Goal: Task Accomplishment & Management: Manage account settings

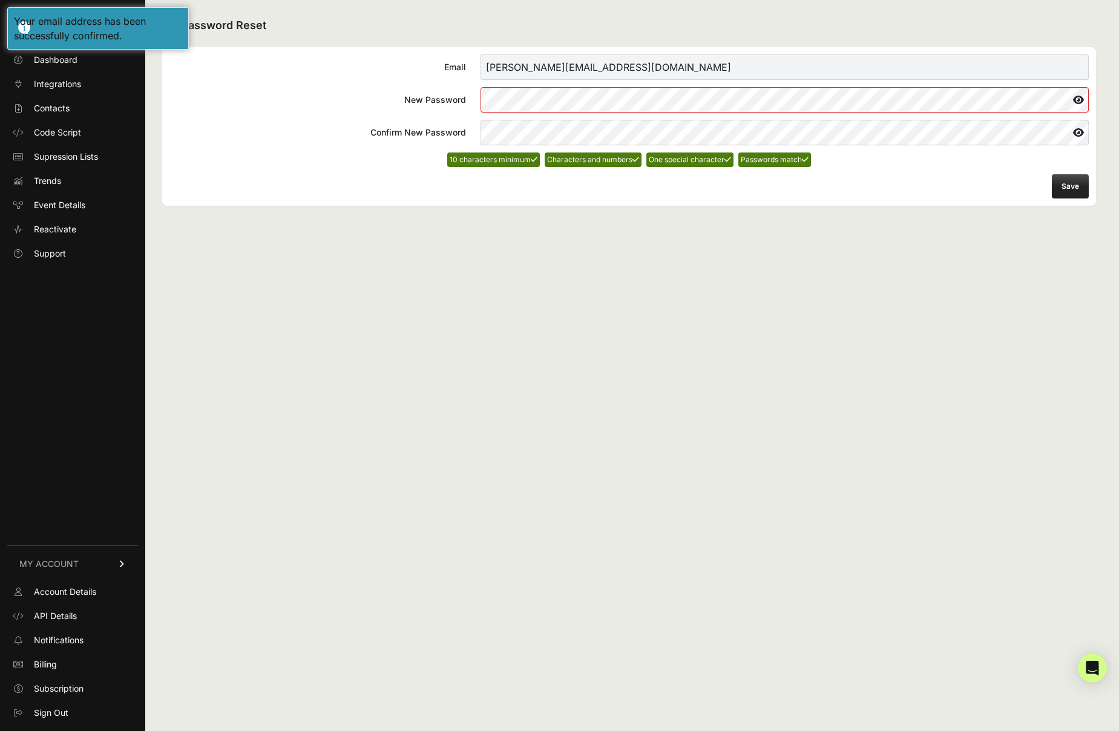
click at [1075, 191] on button "Save" at bounding box center [1070, 186] width 37 height 24
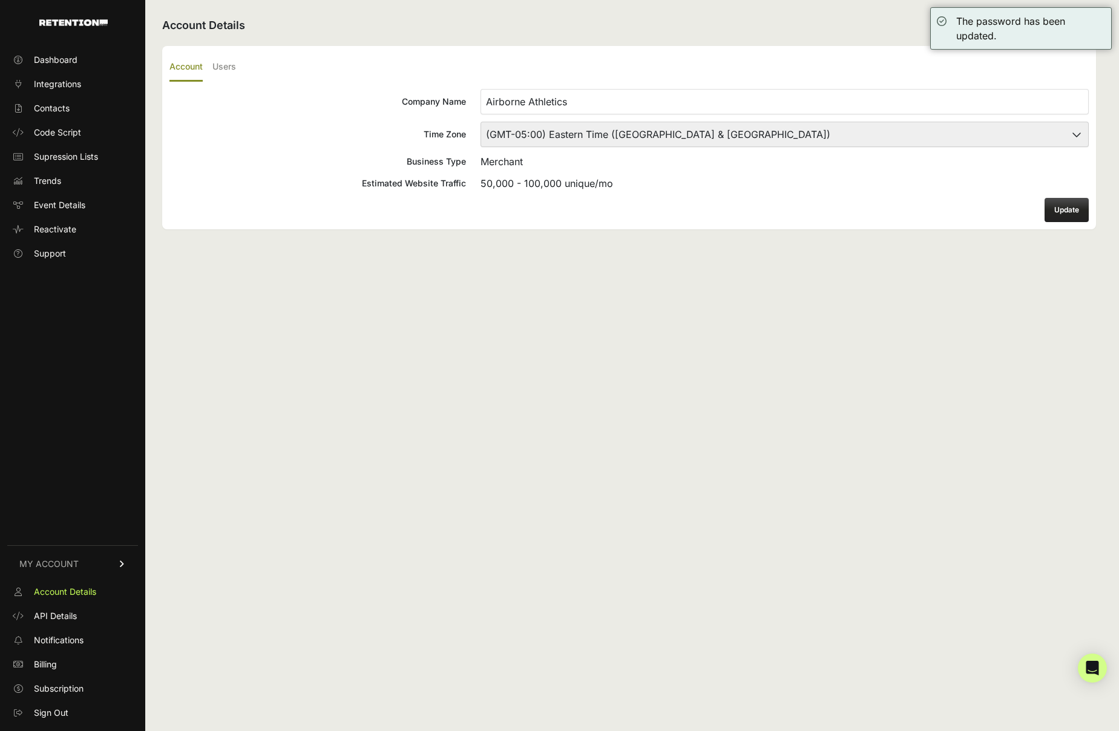
click at [828, 141] on select "(GMT-10:00) America/Adak (GMT-10:00) Hawaii (GMT-09:00) Alaska (GMT-09:00) Amer…" at bounding box center [784, 134] width 608 height 25
select select "Central Time (US & Canada)"
click at [1064, 214] on button "Update" at bounding box center [1066, 210] width 44 height 24
click at [230, 64] on label "Users" at bounding box center [224, 67] width 24 height 28
click at [0, 0] on input "Users" at bounding box center [0, 0] width 0 height 0
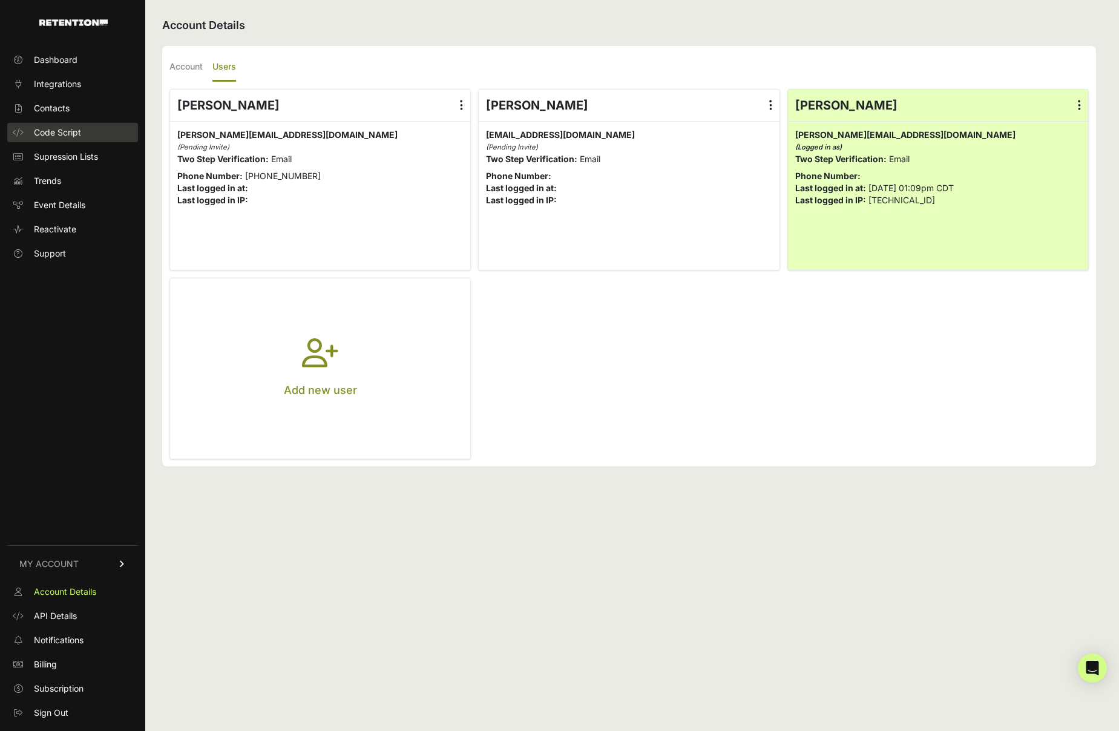
click at [53, 134] on span "Code Script" at bounding box center [57, 132] width 47 height 12
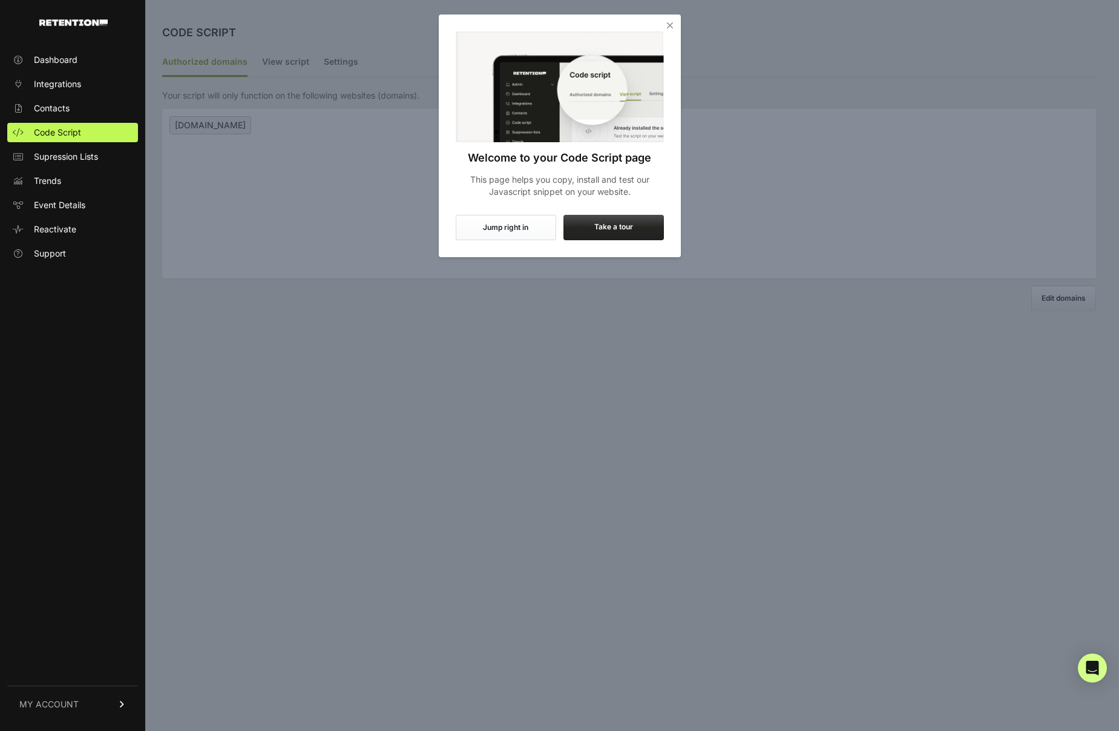
click at [669, 25] on icon "Close" at bounding box center [670, 25] width 12 height 12
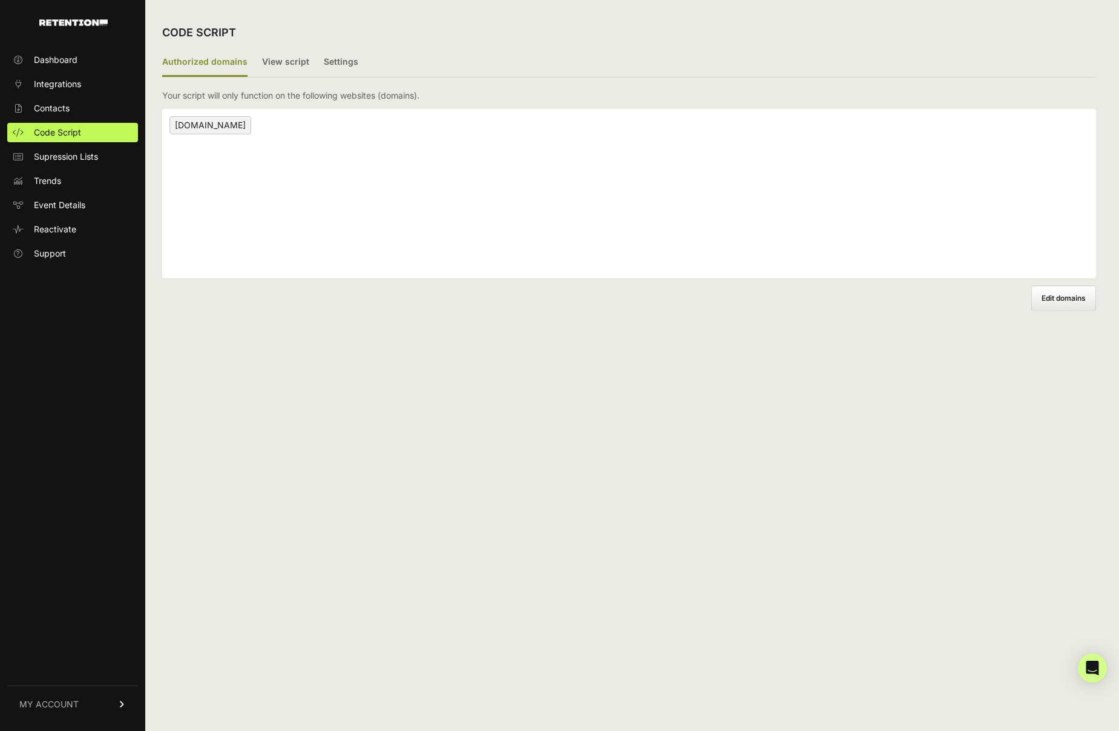
click at [1062, 302] on span "Edit domains" at bounding box center [1063, 297] width 44 height 9
click at [0, 0] on input "Add domain" at bounding box center [0, 0] width 0 height 0
click at [283, 144] on div "airborneathletics.com ×" at bounding box center [629, 193] width 934 height 169
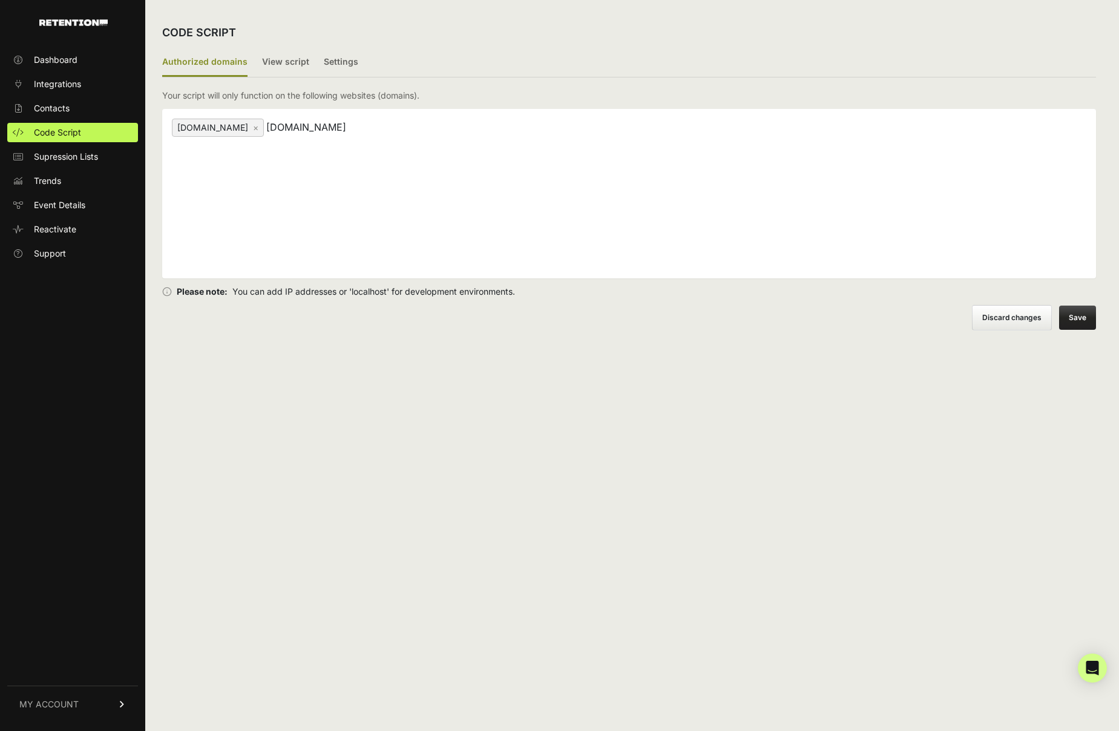
type input "drdishbasketball.com"
click at [258, 126] on link "×" at bounding box center [255, 127] width 5 height 10
click at [1077, 320] on button "Save" at bounding box center [1077, 318] width 37 height 24
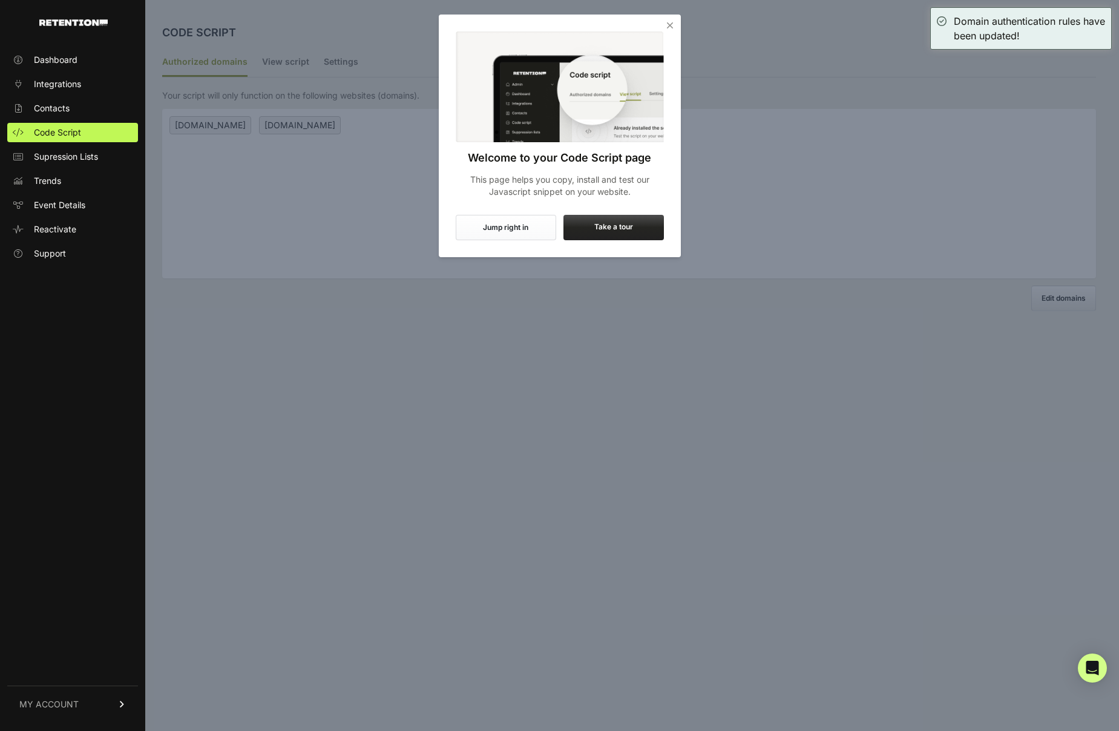
click at [670, 22] on icon "Close" at bounding box center [670, 25] width 12 height 12
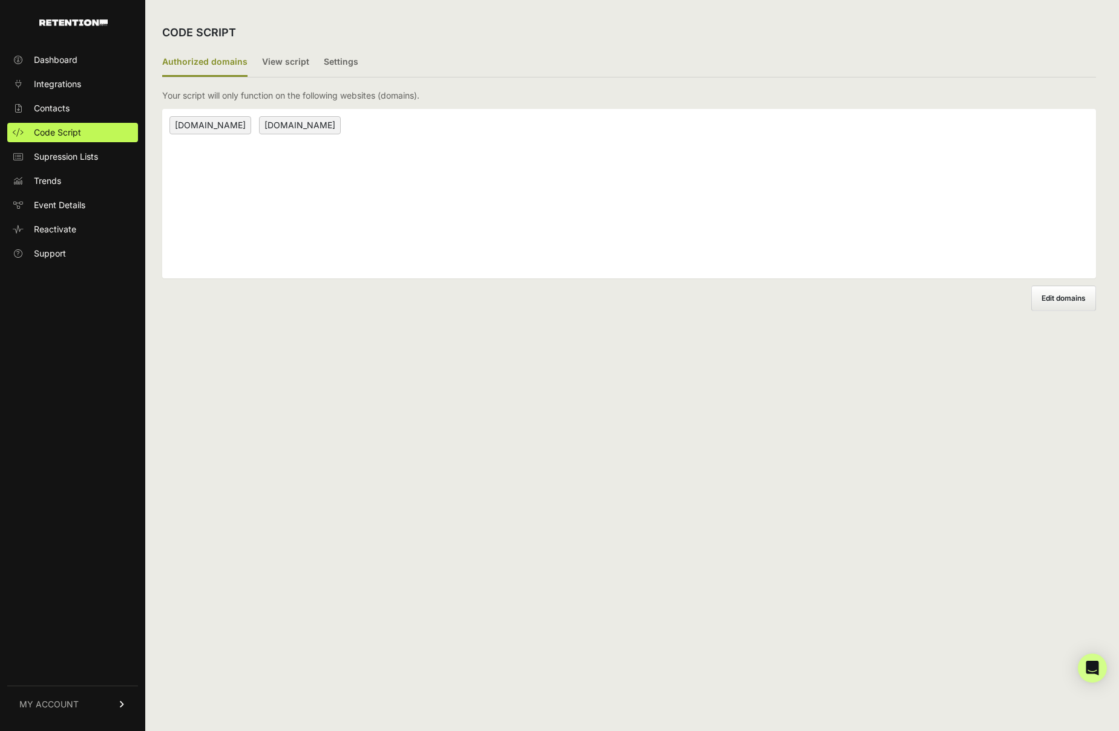
click at [322, 160] on div "drdishbasketball.com www.drdishbasketball.com" at bounding box center [629, 193] width 934 height 169
click at [284, 59] on label "View script" at bounding box center [285, 62] width 47 height 28
click at [0, 0] on input "View script" at bounding box center [0, 0] width 0 height 0
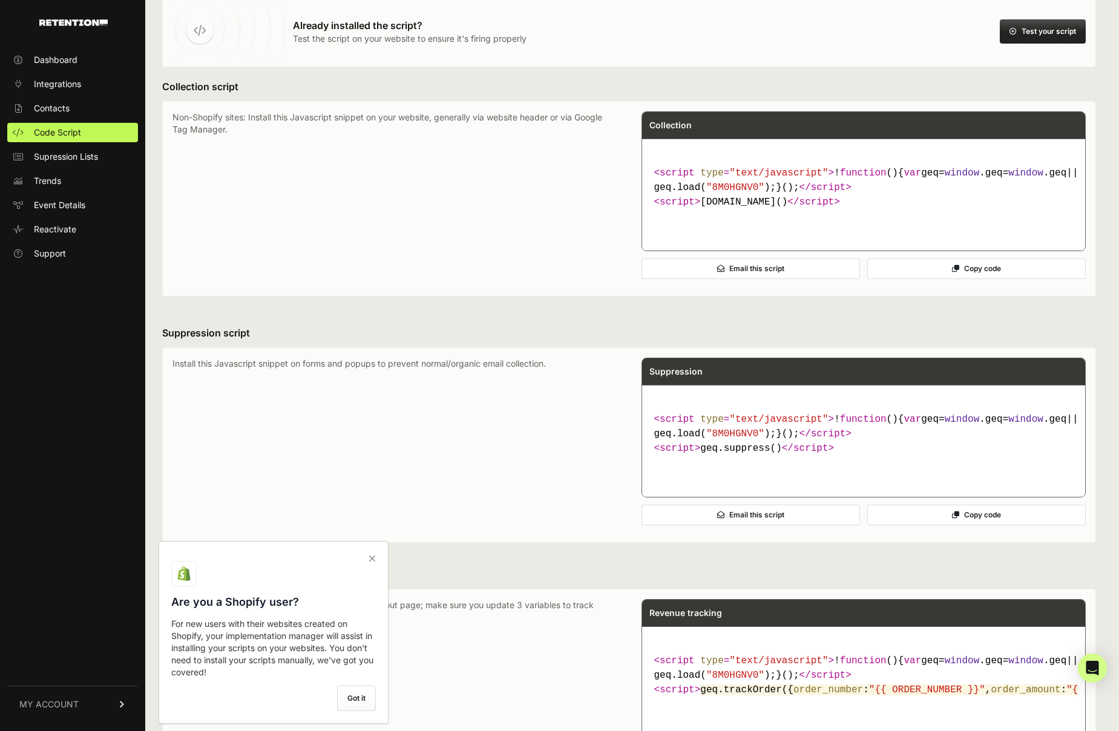
scroll to position [102, 0]
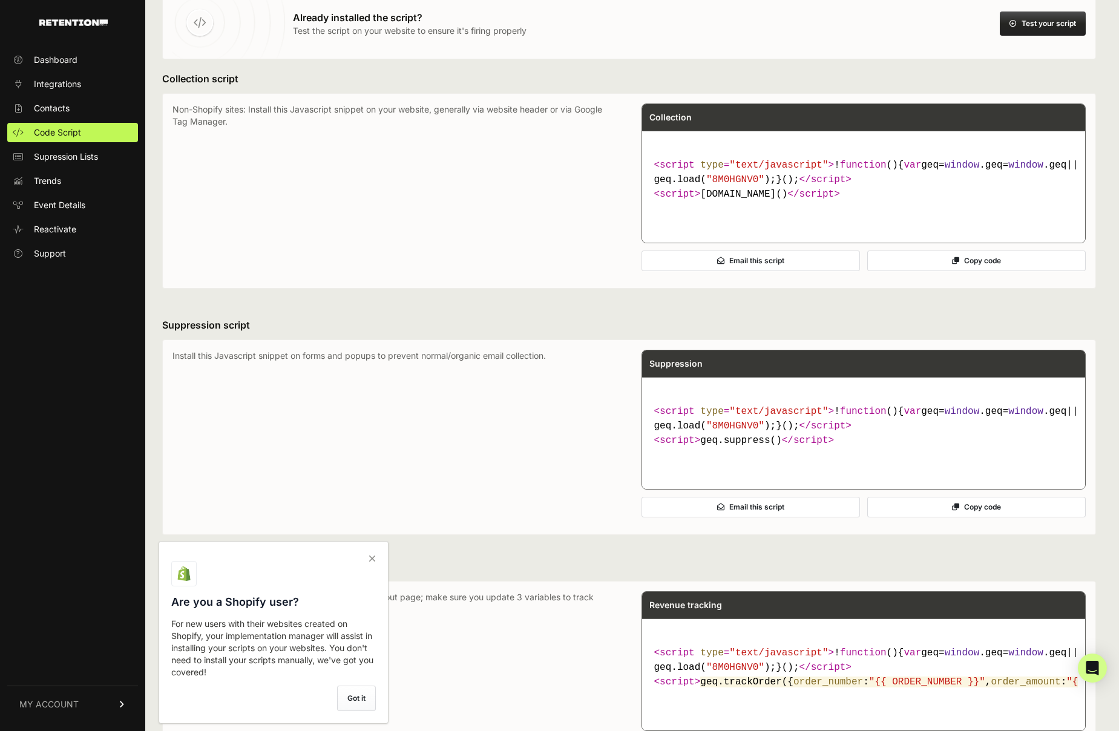
click at [374, 560] on icon at bounding box center [372, 558] width 17 height 19
click at [0, 0] on input "checkbox" at bounding box center [0, 0] width 0 height 0
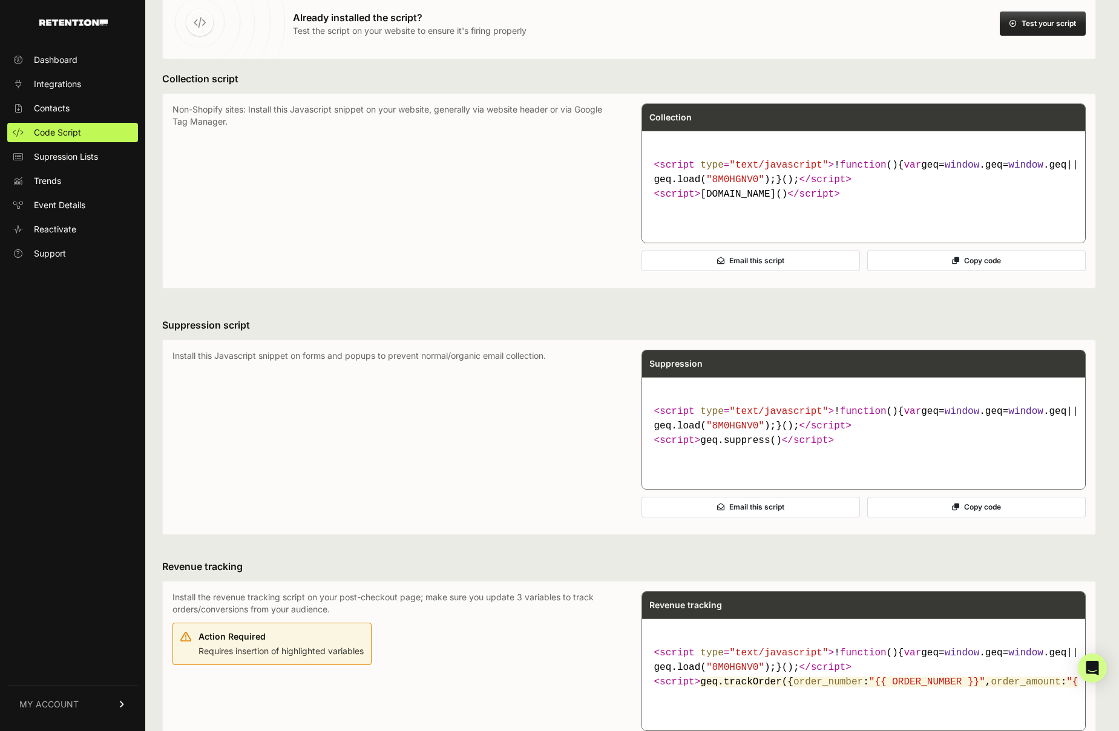
scroll to position [94, 0]
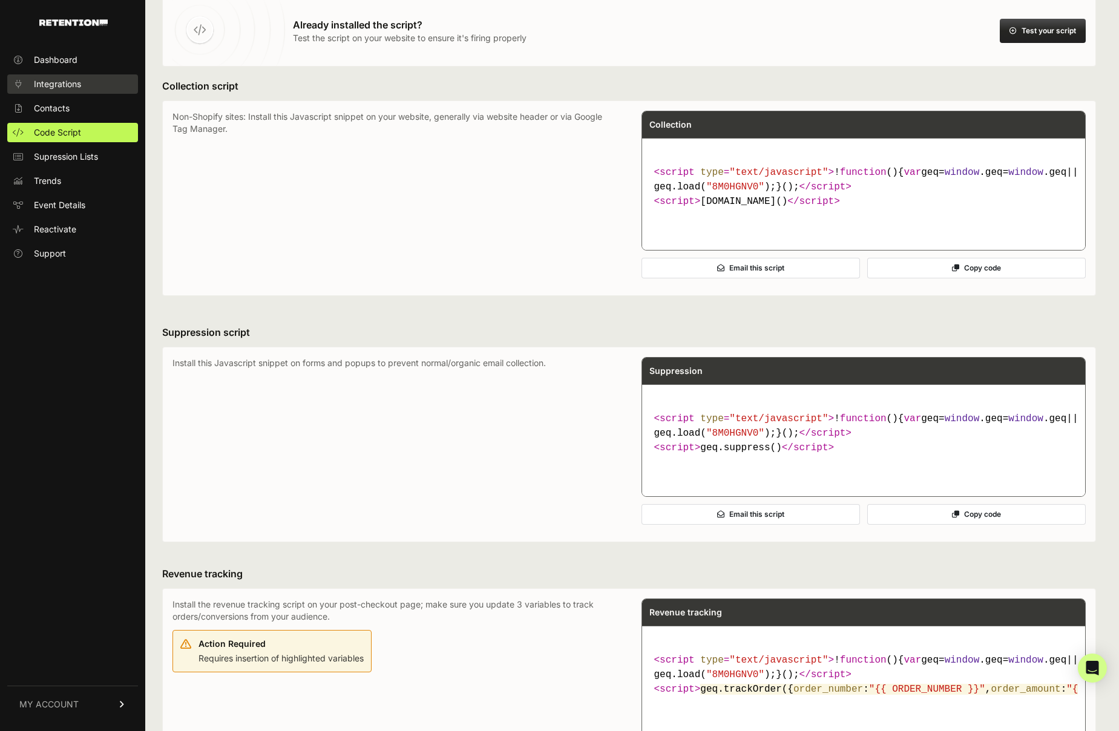
click at [74, 83] on span "Integrations" at bounding box center [57, 84] width 47 height 12
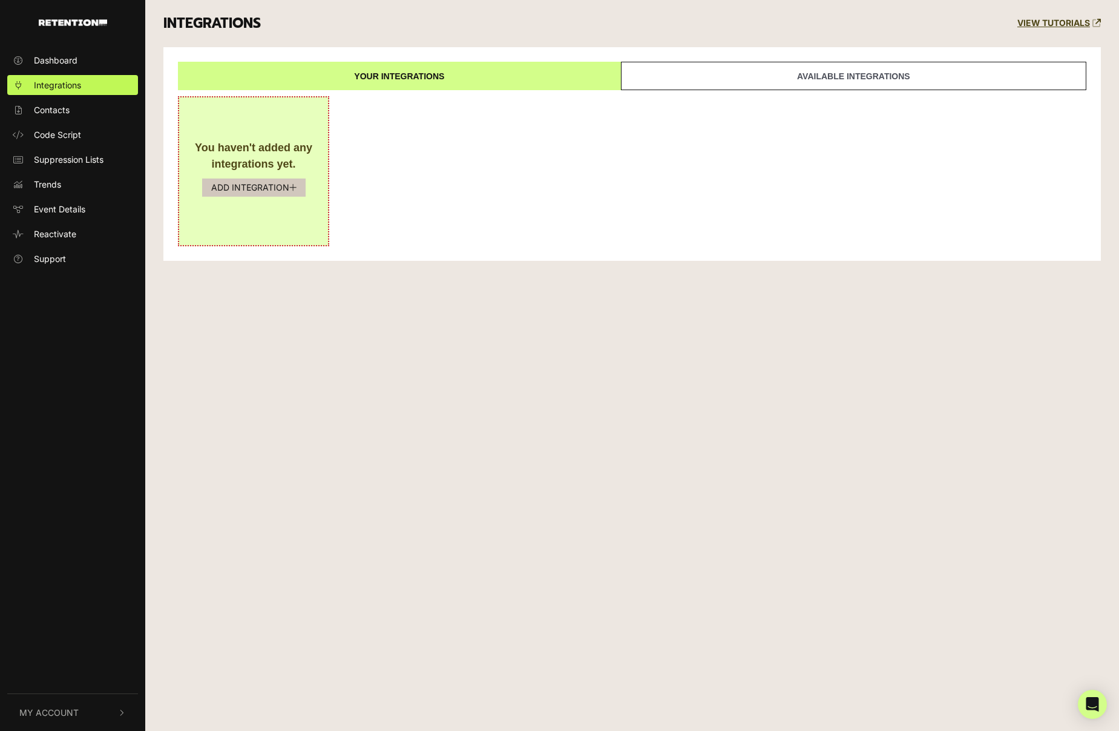
click at [260, 191] on button "ADD INTEGRATION" at bounding box center [253, 188] width 103 height 18
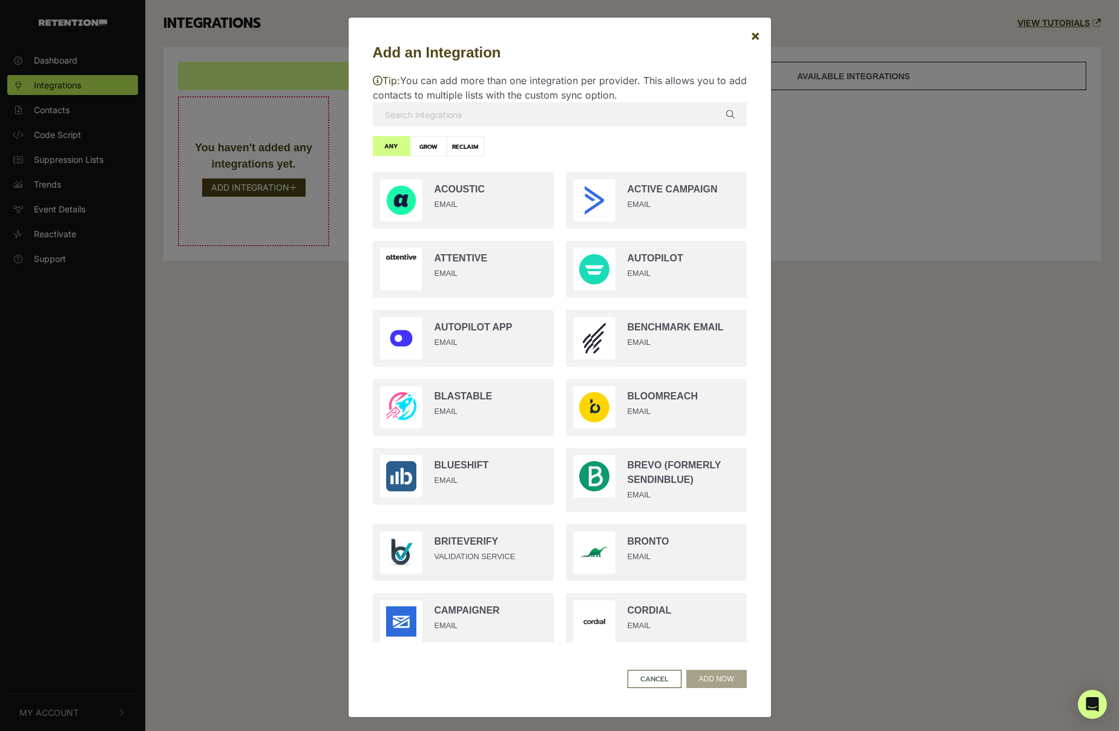
click at [462, 113] on input "text" at bounding box center [560, 114] width 374 height 24
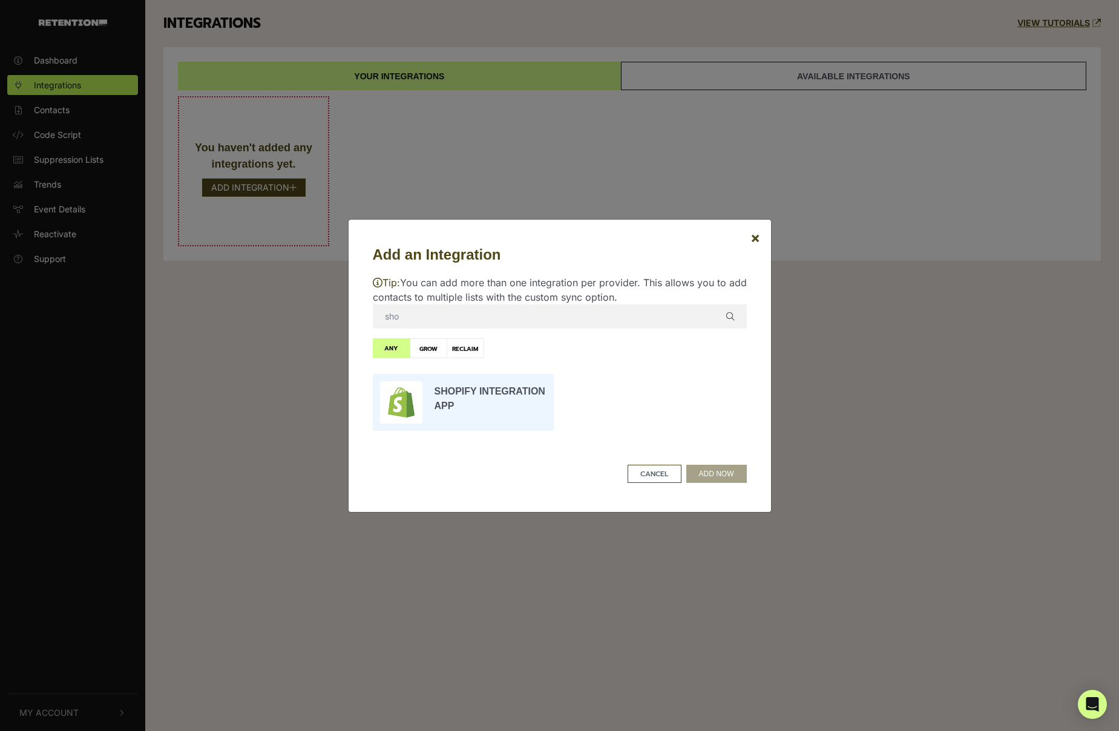
type input "sho"
click at [499, 397] on input "radio" at bounding box center [463, 402] width 193 height 69
radio input "true"
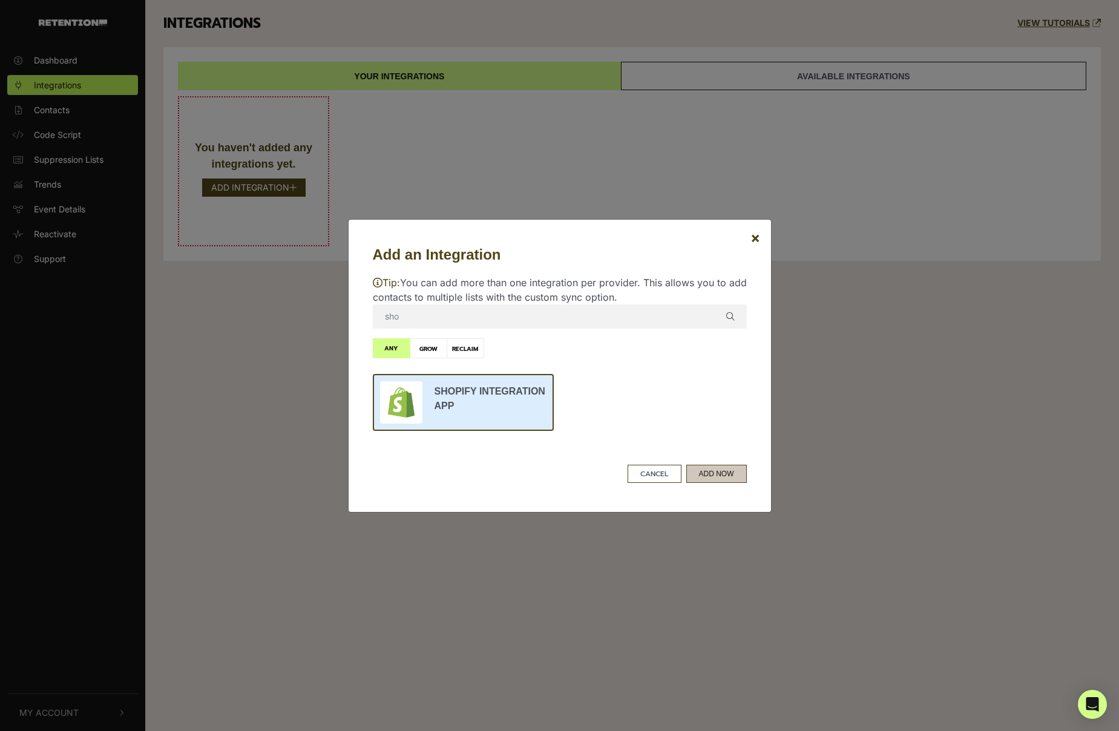
click at [721, 482] on button "ADD NOW" at bounding box center [716, 474] width 61 height 18
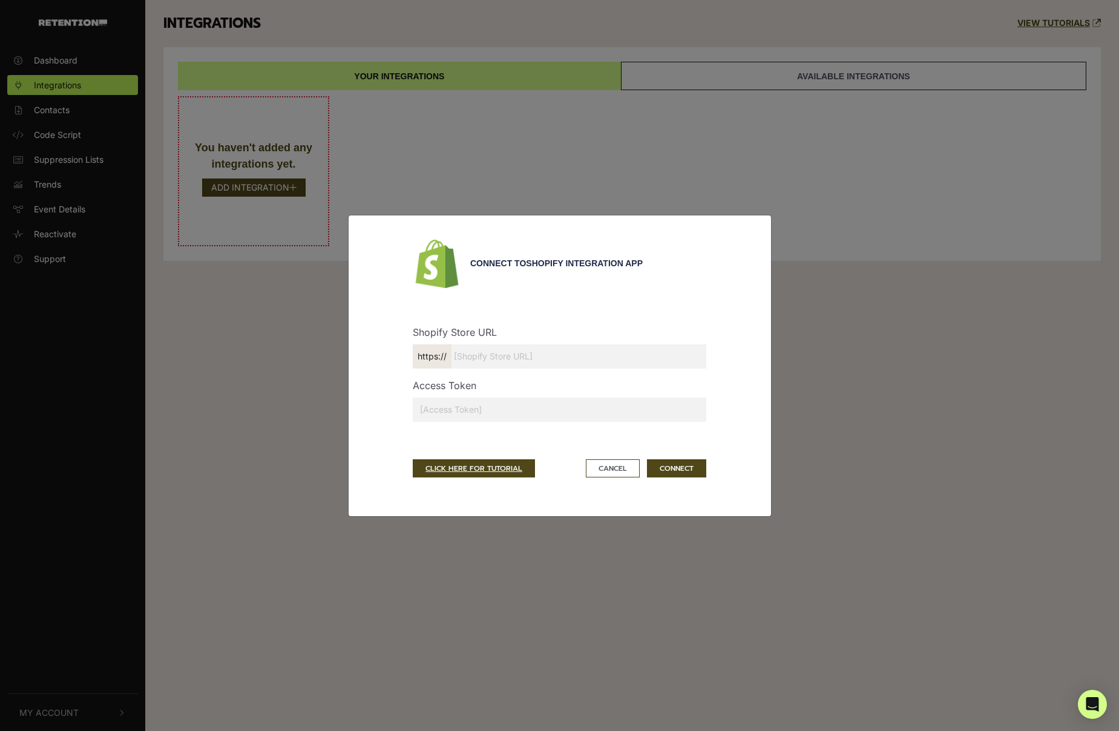
click at [485, 413] on input "text" at bounding box center [559, 410] width 293 height 24
paste input "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"
type input "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"
click at [500, 356] on input "text" at bounding box center [559, 356] width 293 height 24
paste input "airborneathleticsinc"
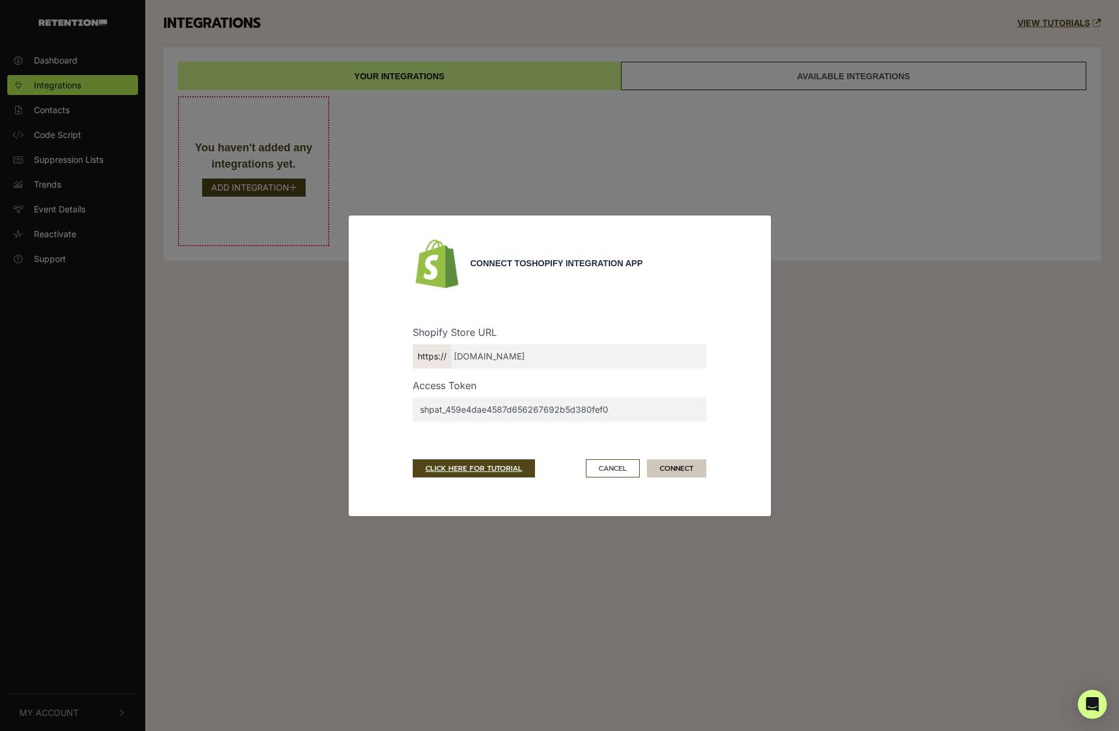
type input "airborneathleticsinc.myshopify.com"
click at [696, 473] on button "CONNECT" at bounding box center [676, 468] width 59 height 18
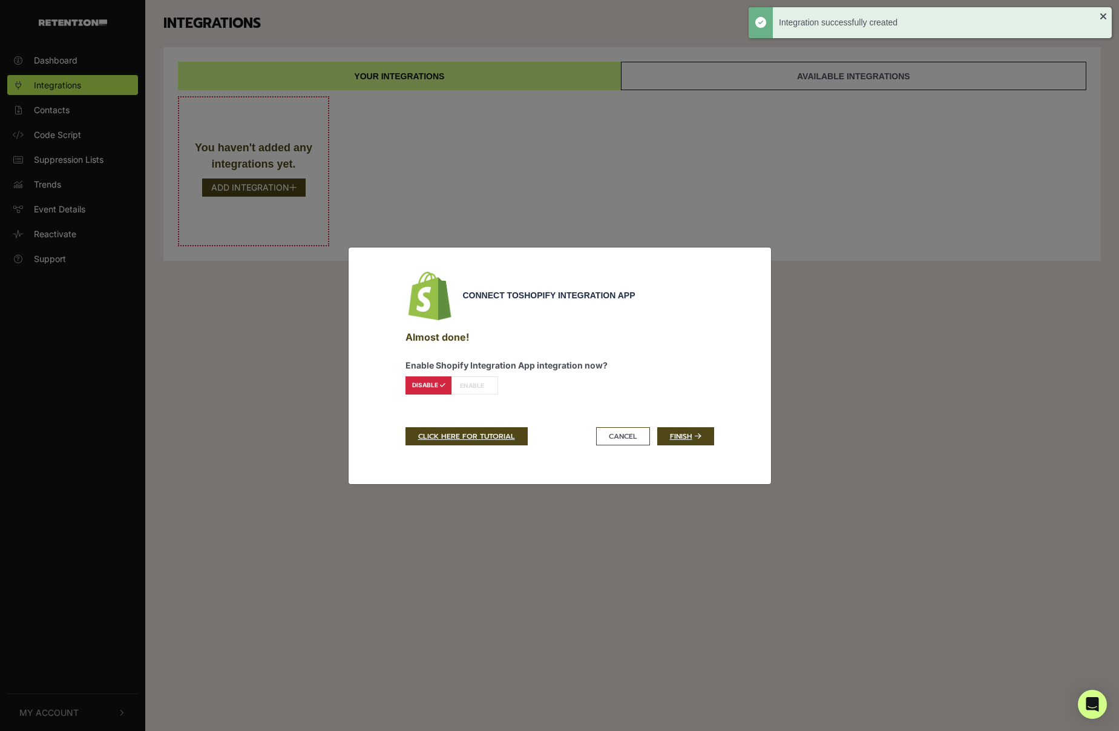
click at [484, 387] on icon at bounding box center [486, 385] width 5 height 6
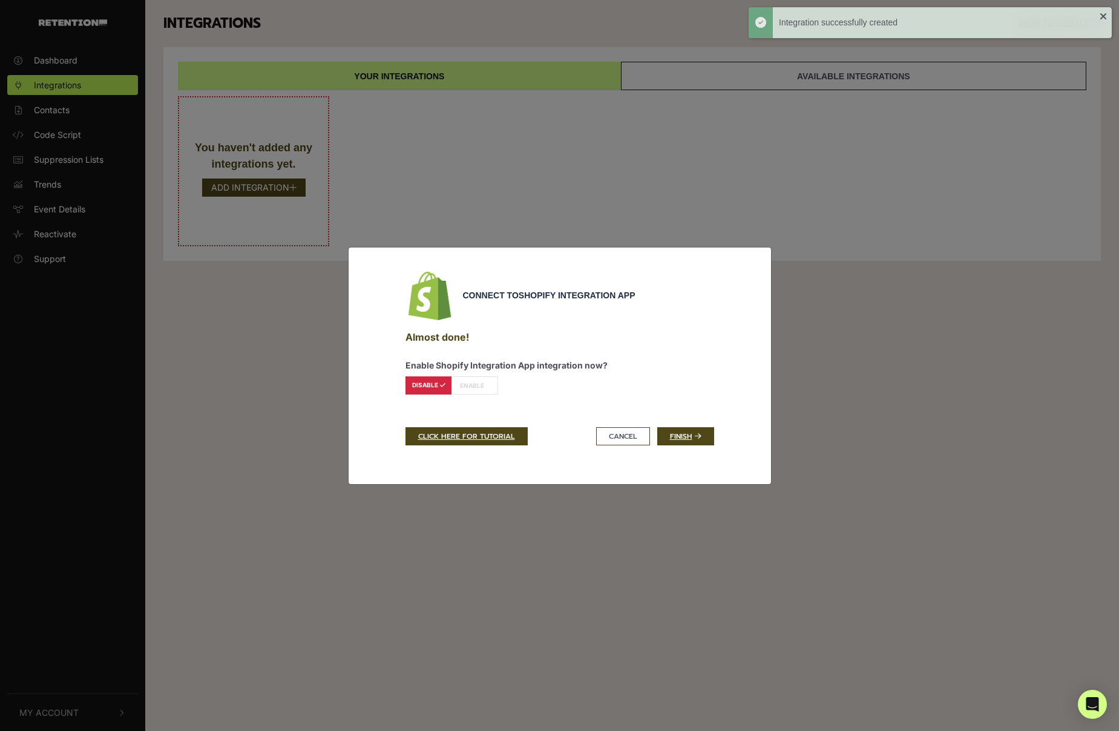
click at [460, 383] on label "ENABLE" at bounding box center [474, 385] width 47 height 18
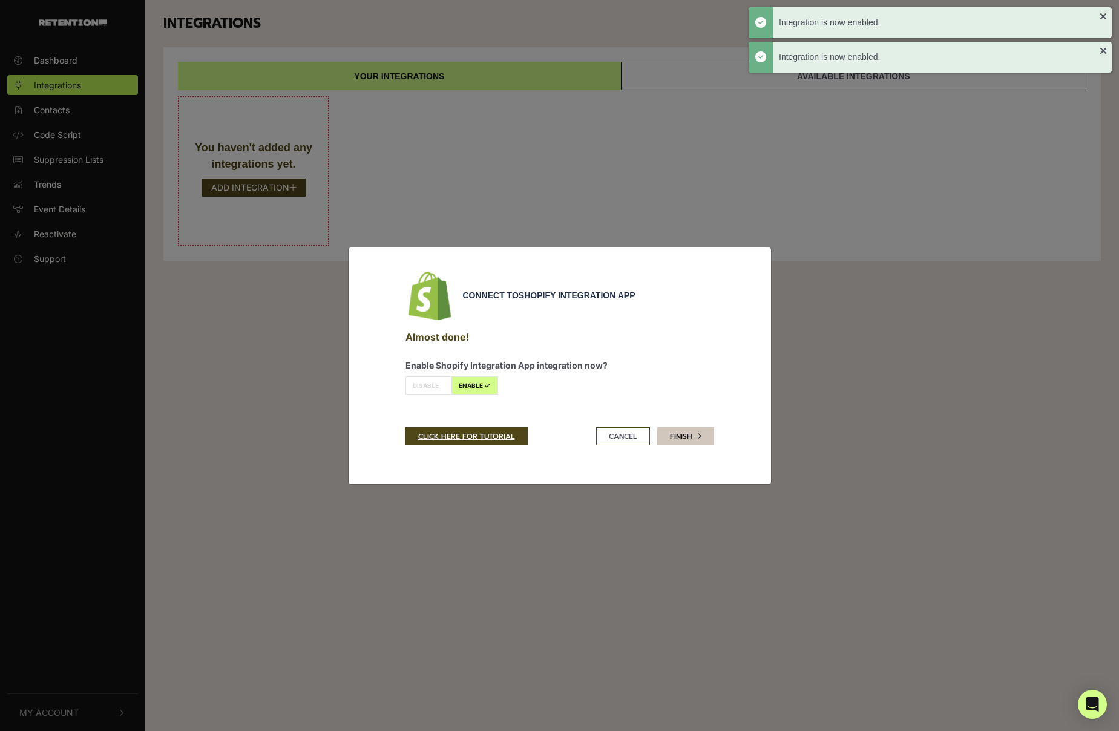
click at [677, 438] on link "Finish" at bounding box center [685, 436] width 57 height 18
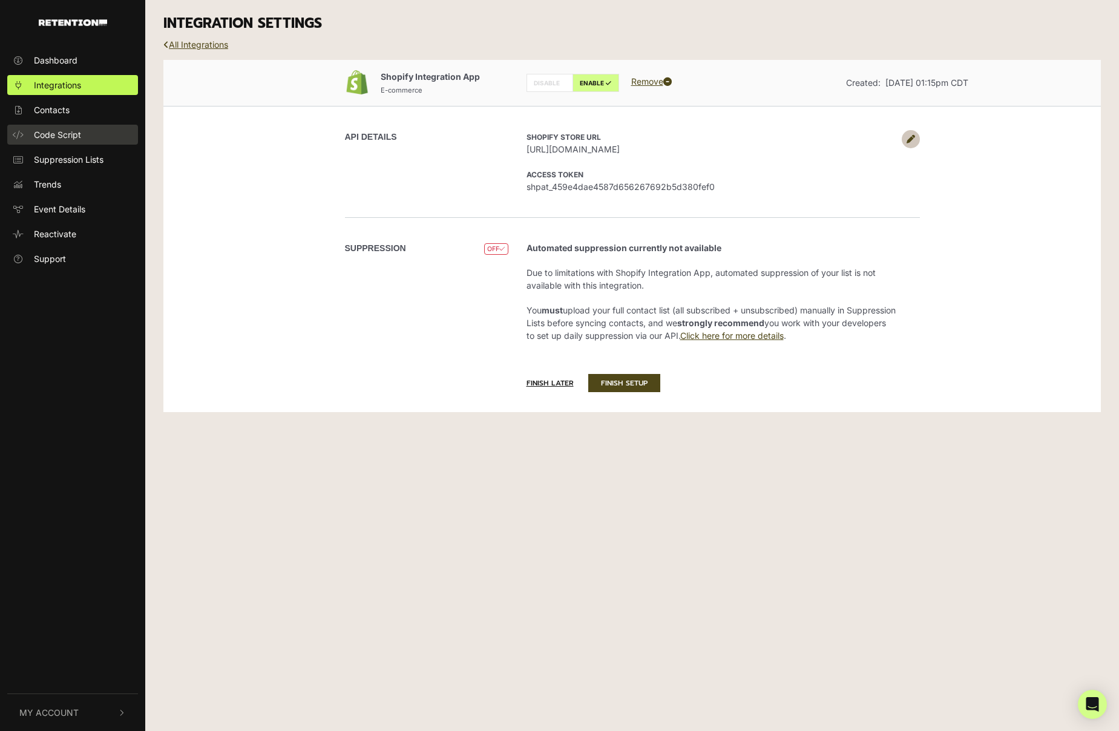
click at [67, 138] on span "Code Script" at bounding box center [57, 134] width 47 height 13
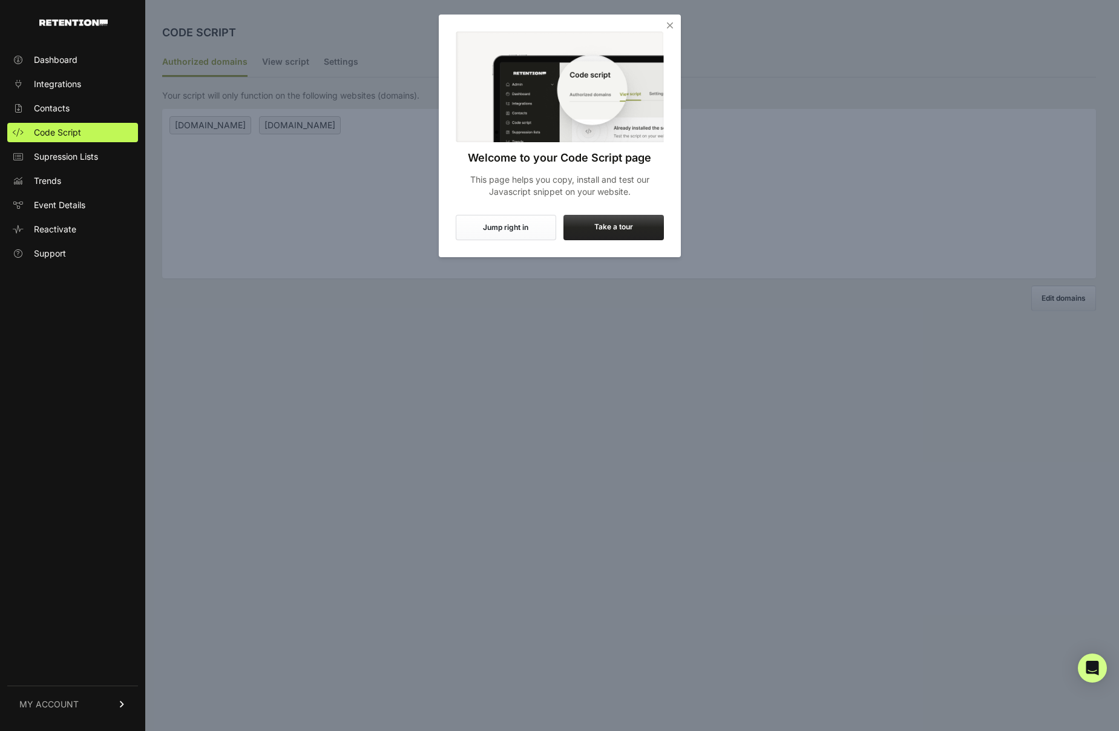
click at [666, 25] on icon "Close" at bounding box center [670, 25] width 12 height 12
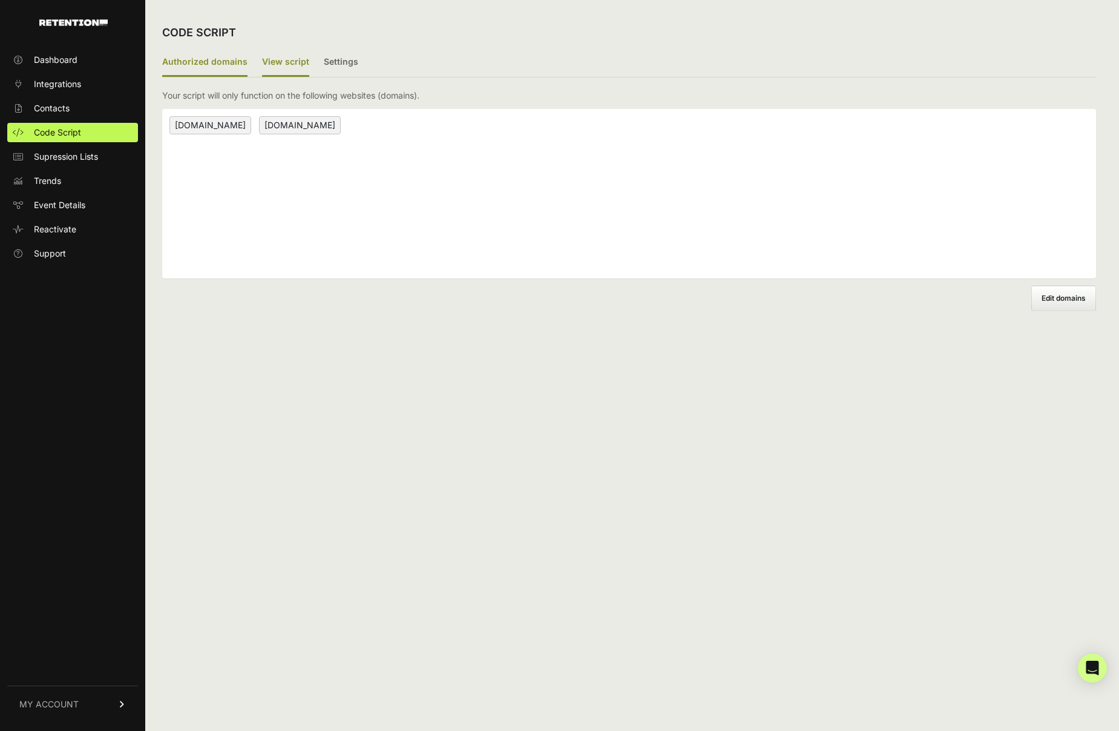
click at [290, 64] on label "View script" at bounding box center [285, 62] width 47 height 28
click at [0, 0] on input "View script" at bounding box center [0, 0] width 0 height 0
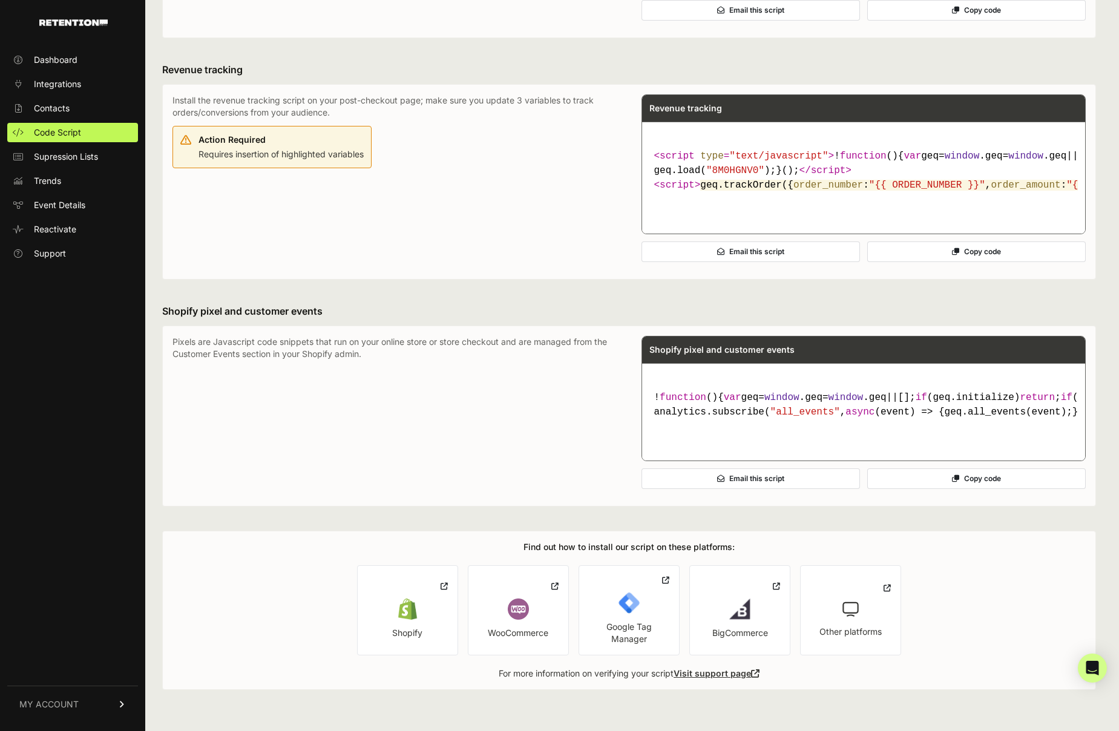
scroll to position [686, 0]
click at [986, 481] on button "Copy code" at bounding box center [976, 478] width 218 height 21
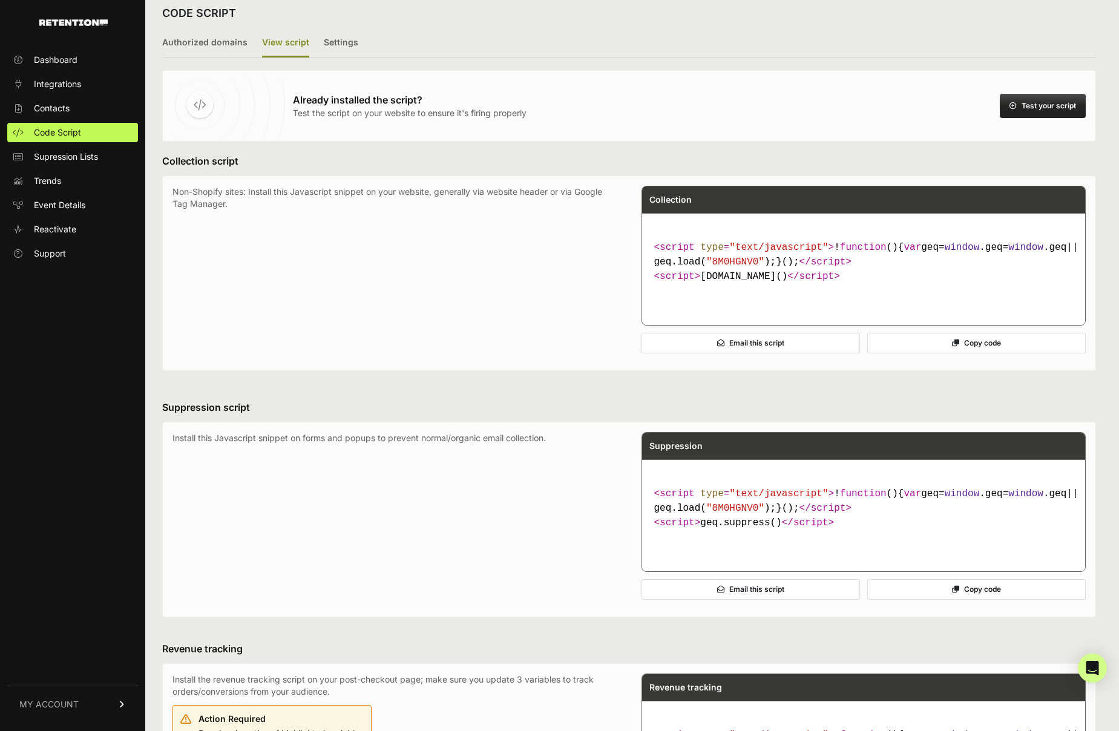
scroll to position [0, 0]
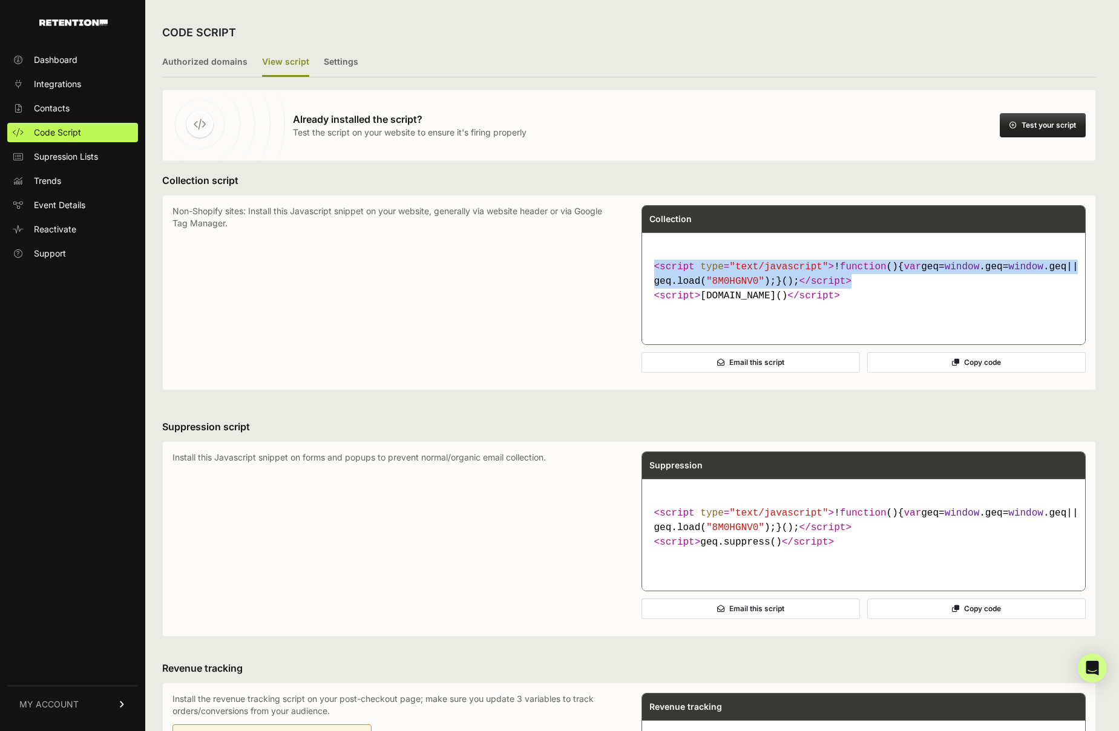
drag, startPoint x: 655, startPoint y: 269, endPoint x: 717, endPoint y: 306, distance: 72.4
click at [717, 306] on code "< script type = "text/javascript" > ! function ( ) { var geq= window .geq= wind…" at bounding box center [863, 281] width 429 height 53
copy code "< script type = "text/javascript" > ! function ( ) { var geq= window .geq= wind…"
click at [1049, 134] on button "Test your script" at bounding box center [1043, 125] width 86 height 24
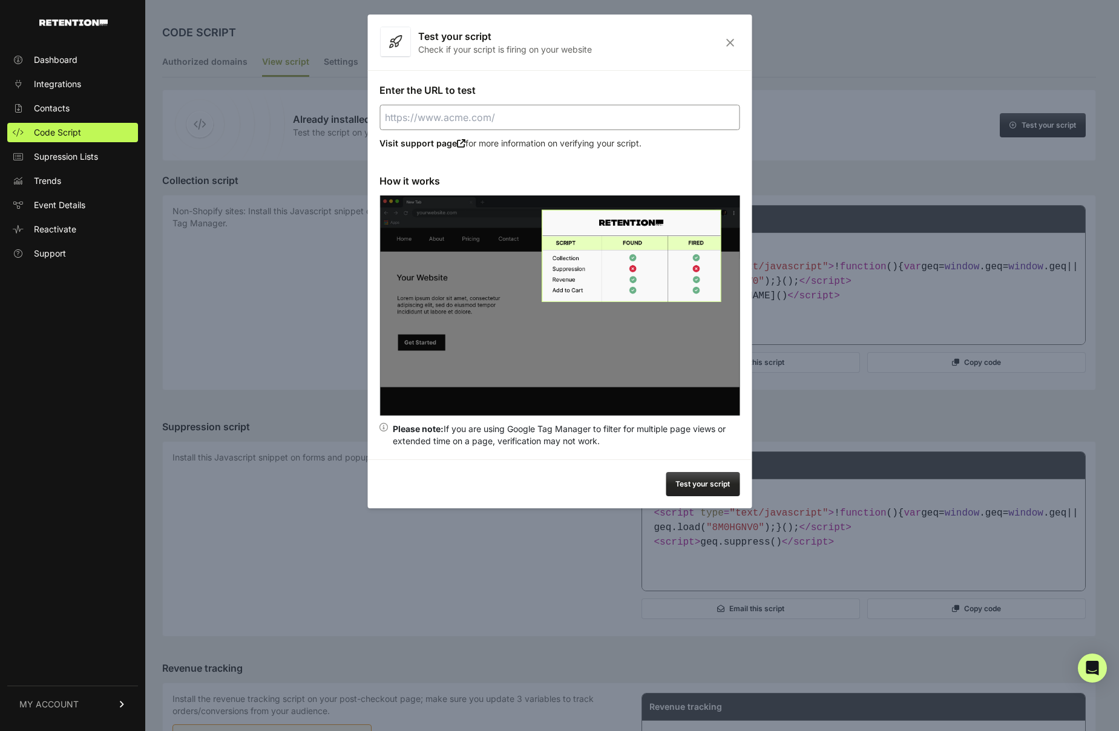
click at [465, 119] on input "Enter the URL to test" at bounding box center [559, 117] width 360 height 25
paste input "https://www.drdishbasketball.com/"
click at [706, 487] on button "Test your script" at bounding box center [703, 484] width 74 height 24
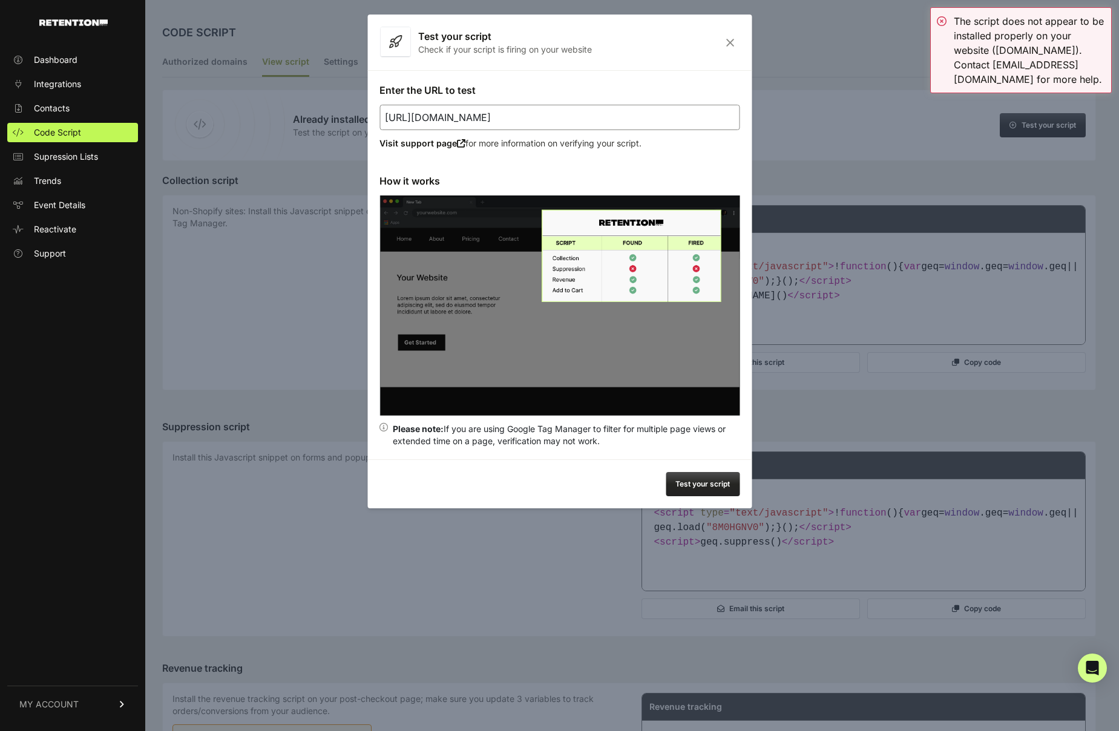
click at [427, 119] on input "https://www.drdishbasketball.com/" at bounding box center [559, 117] width 360 height 25
click at [708, 491] on button "Test your script" at bounding box center [703, 484] width 74 height 24
click at [436, 117] on input "https://store.drdishbasketball.com/" at bounding box center [559, 117] width 360 height 25
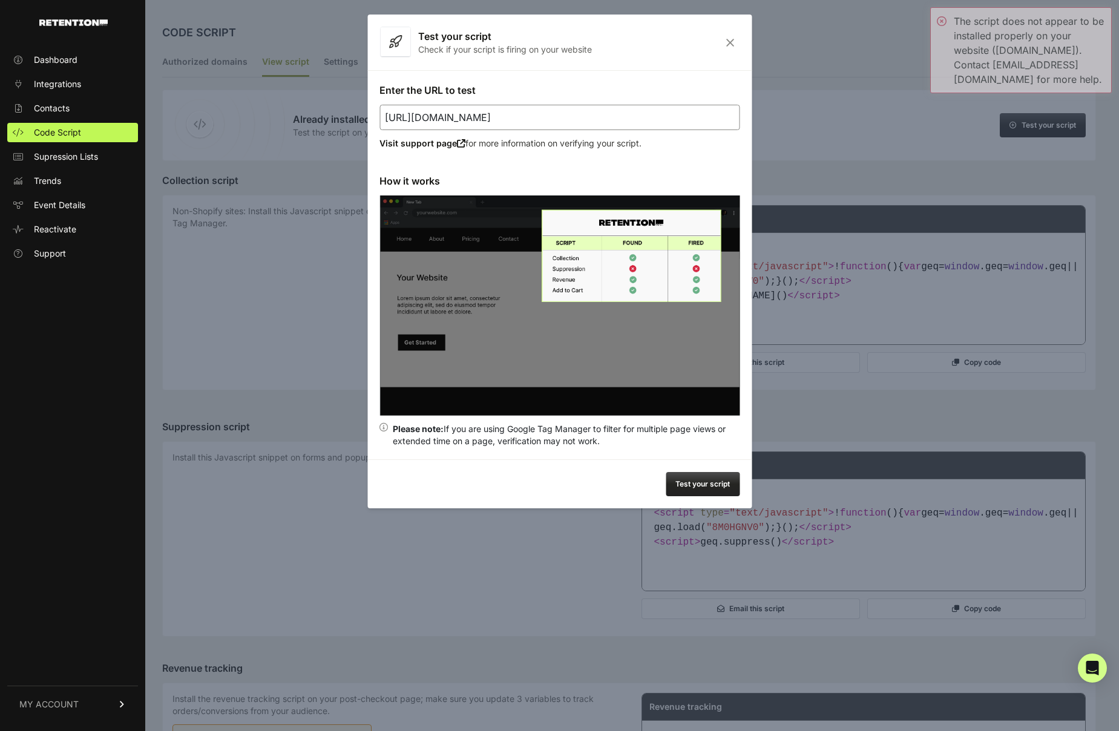
click at [428, 117] on input "https://store.drdishbasketball.com/" at bounding box center [559, 117] width 360 height 25
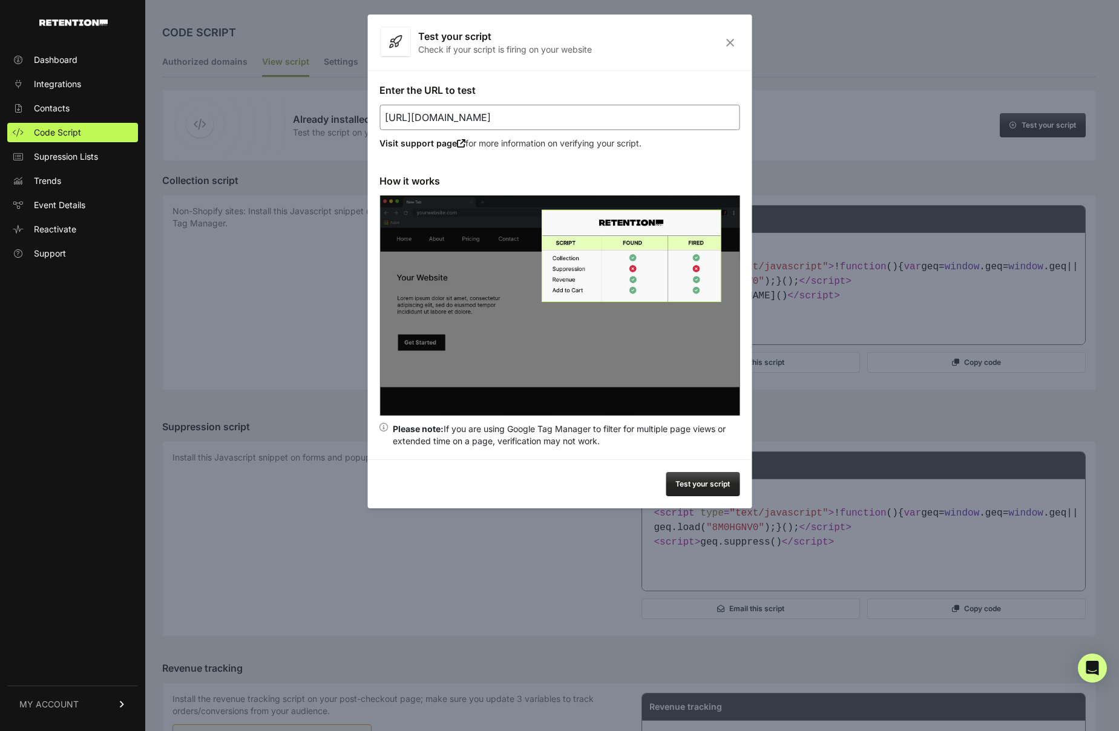
click at [687, 477] on button "Test your script" at bounding box center [703, 484] width 74 height 24
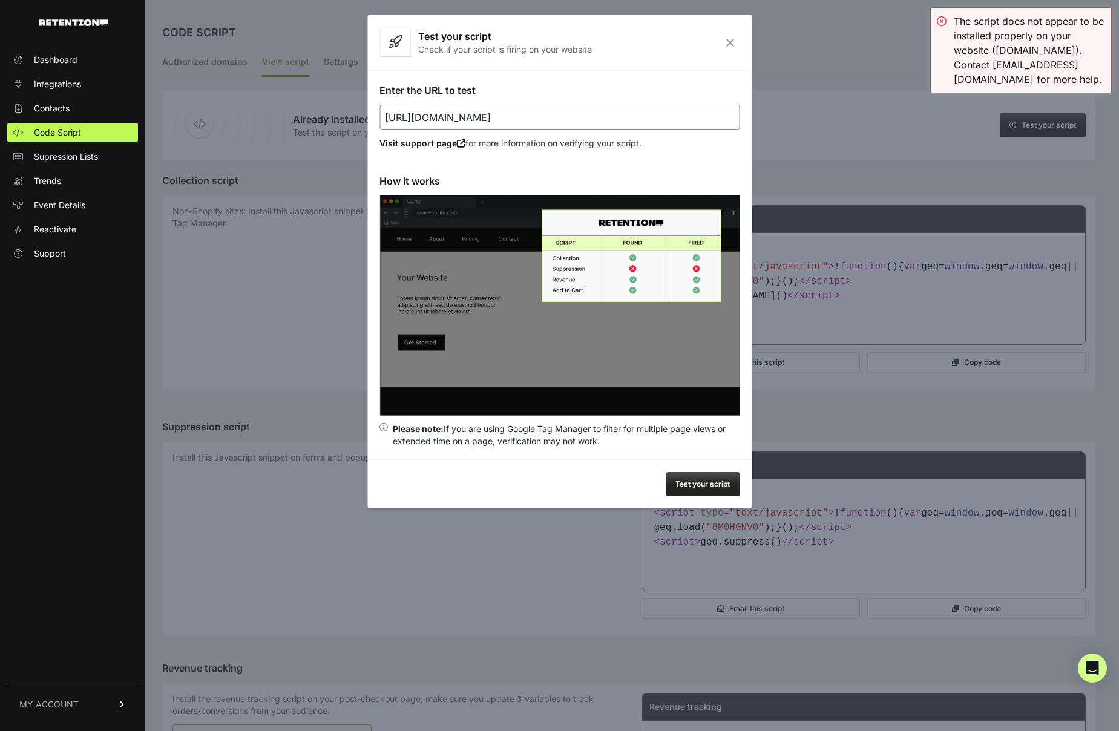
click at [729, 44] on icon "Close" at bounding box center [730, 43] width 19 height 10
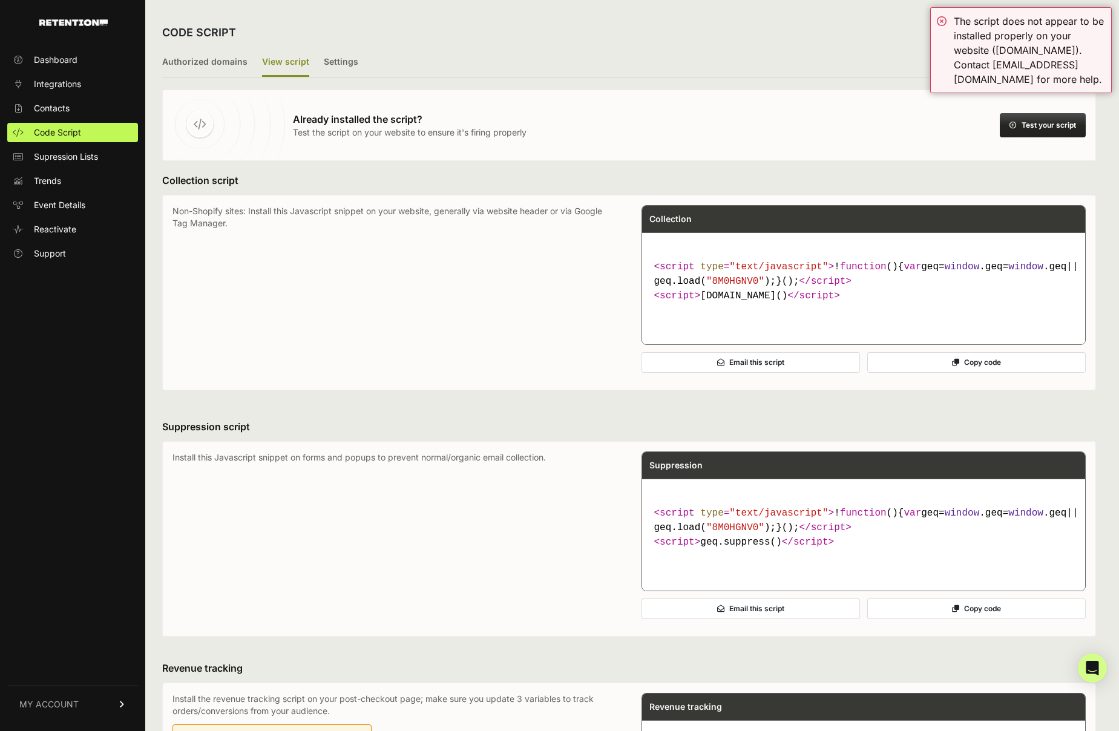
click at [1049, 124] on button "Test your script" at bounding box center [1043, 125] width 86 height 24
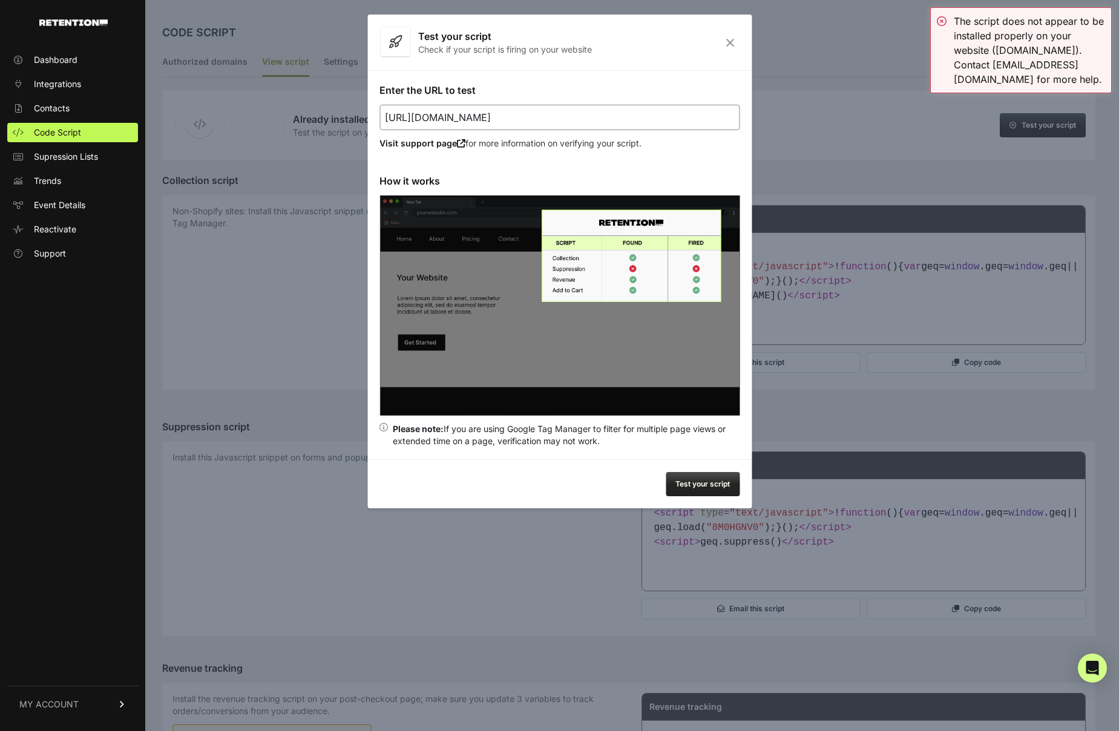
click at [429, 119] on input "https://www.drdishbasketball.com/" at bounding box center [559, 117] width 360 height 25
type input "https://store.drdishbasketball.com/"
click at [730, 43] on icon "Close" at bounding box center [730, 43] width 19 height 10
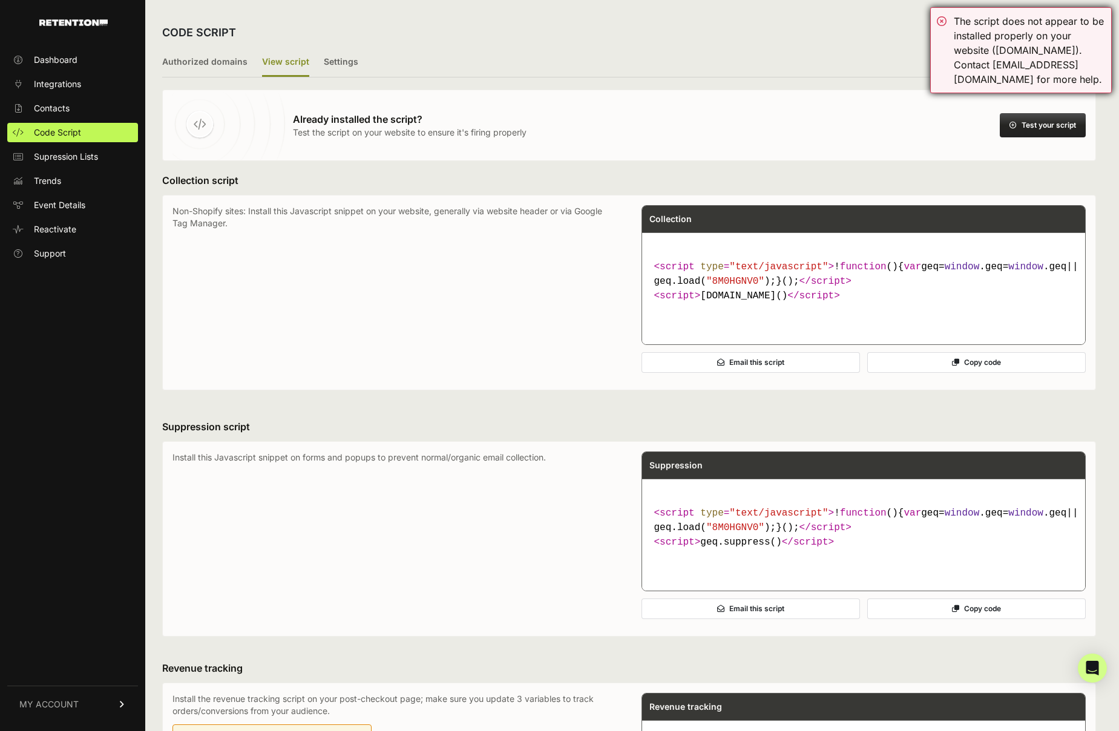
click at [943, 19] on div "The script does not appear to be installed properly on your website (www.drdish…" at bounding box center [1021, 50] width 182 height 86
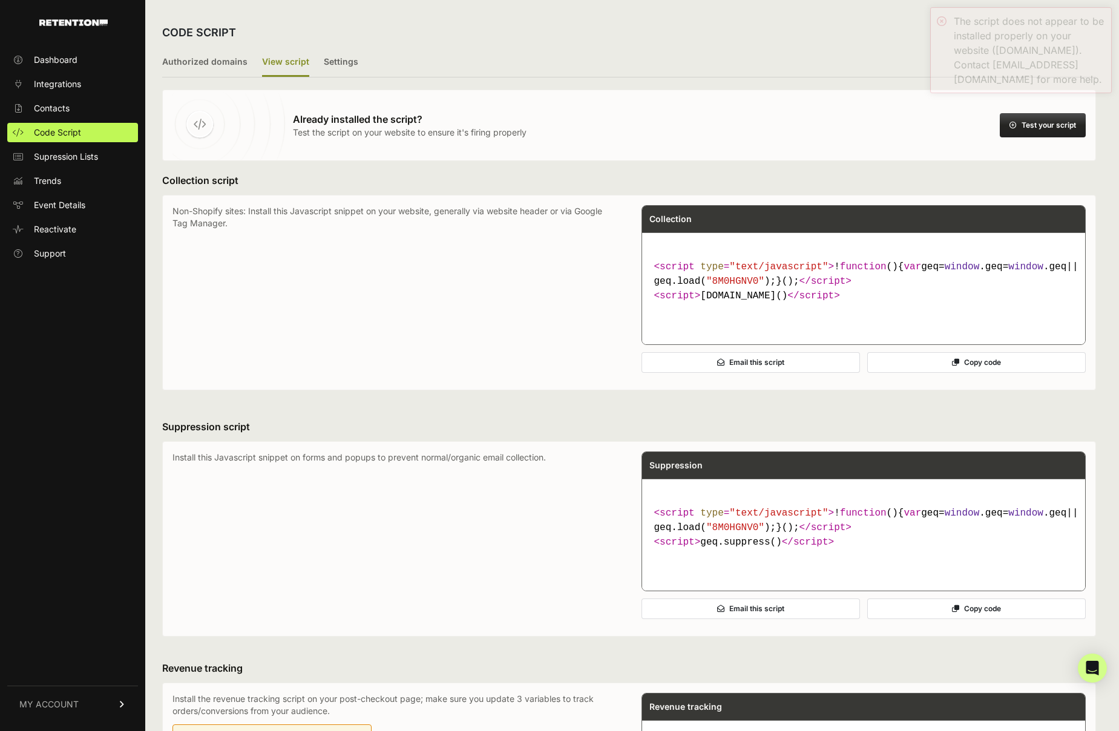
click at [696, 85] on div "Authorized domains View script Settings 2/3 Install script View, install and te…" at bounding box center [629, 680] width 934 height 1264
click at [52, 84] on span "Integrations" at bounding box center [57, 84] width 47 height 12
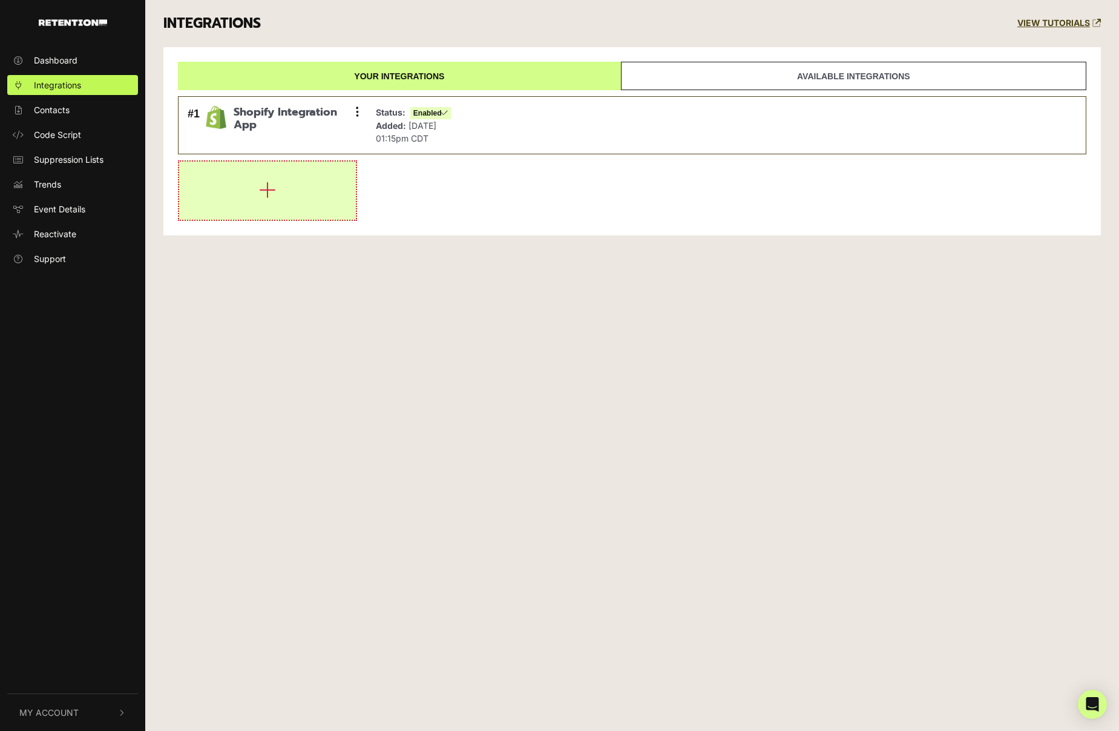
click at [258, 194] on button "button" at bounding box center [267, 191] width 177 height 58
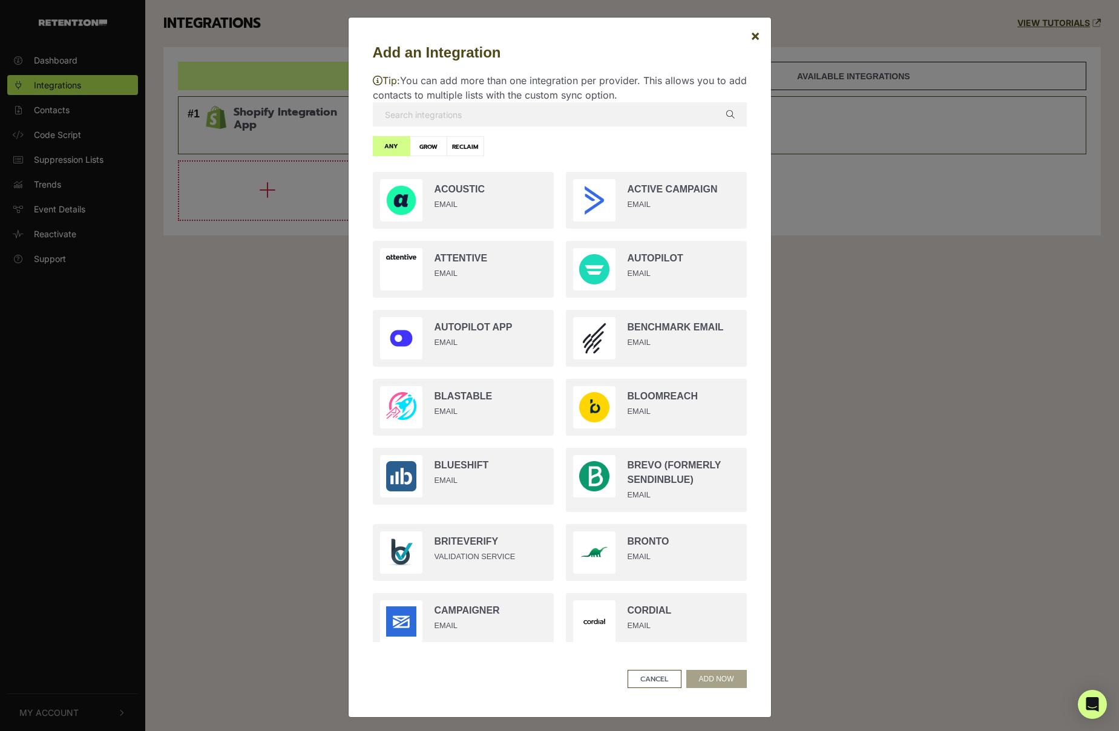
click at [460, 122] on input "text" at bounding box center [560, 114] width 374 height 24
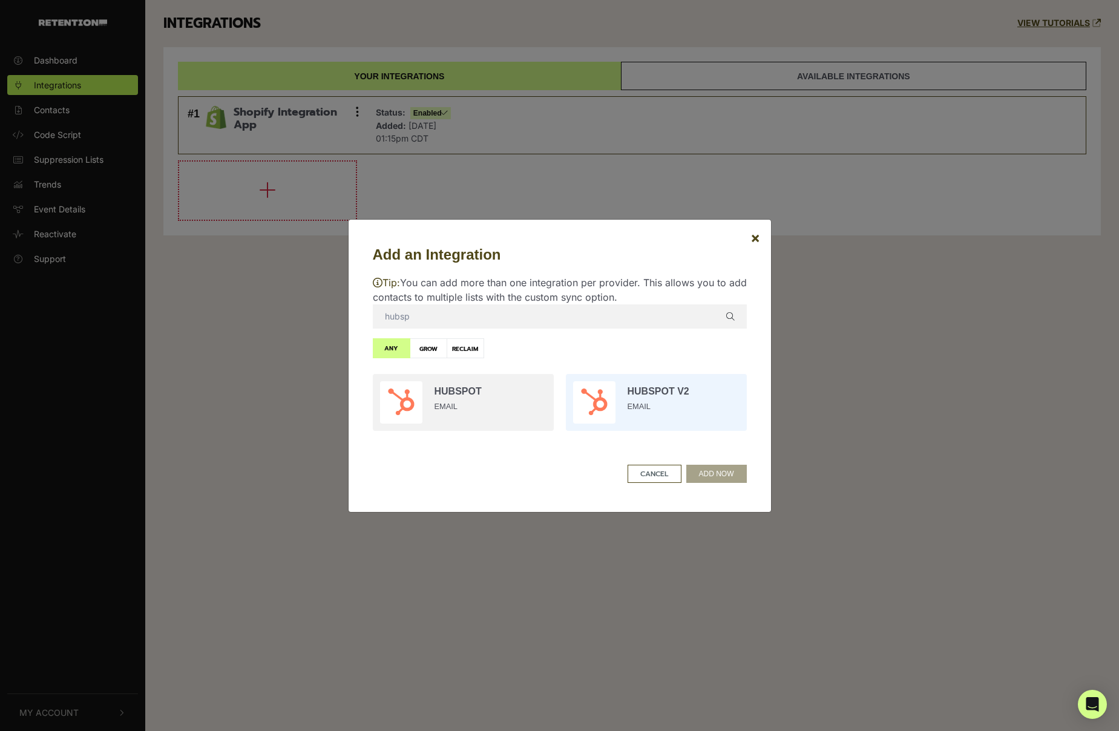
type input "hubsp"
click at [687, 428] on input "radio" at bounding box center [656, 402] width 193 height 69
radio input "true"
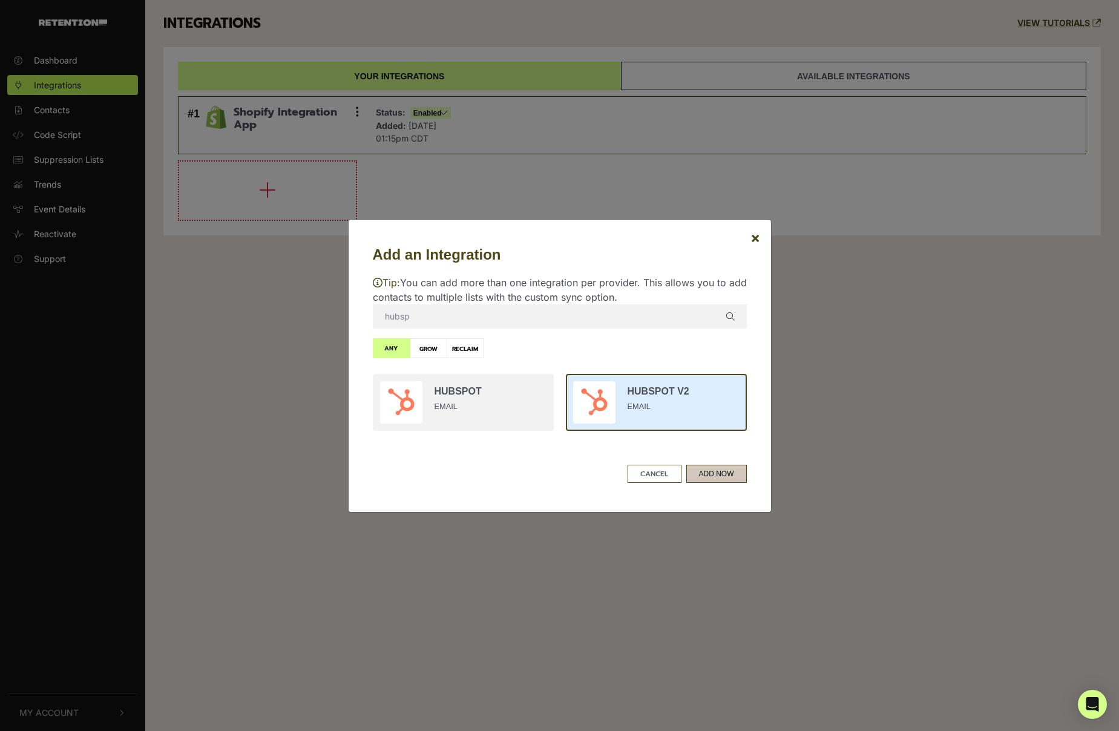
click at [719, 475] on button "ADD NOW" at bounding box center [716, 474] width 61 height 18
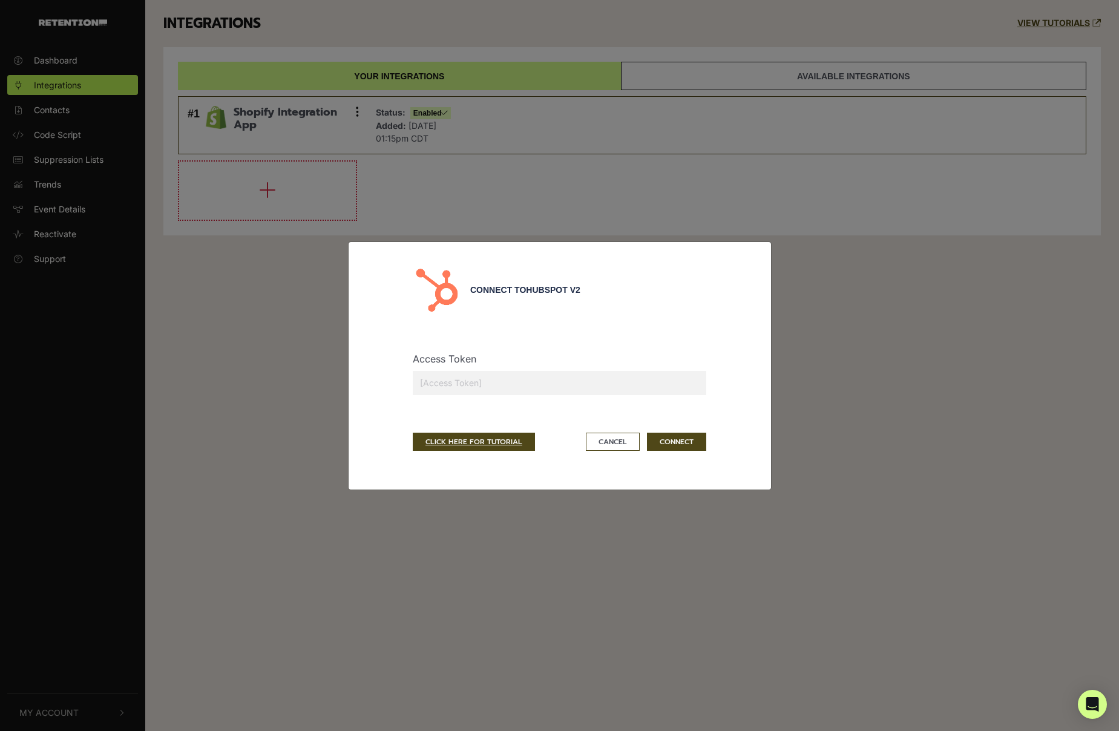
click at [503, 378] on input "text" at bounding box center [559, 383] width 293 height 24
paste input "pat-na1-cf23da69-f2f7-4f95-b88d-0dca7bebb133"
type input "pat-na1-cf23da69-f2f7-4f95-b88d-0dca7bebb133"
click at [672, 440] on button "CONNECT" at bounding box center [676, 442] width 59 height 18
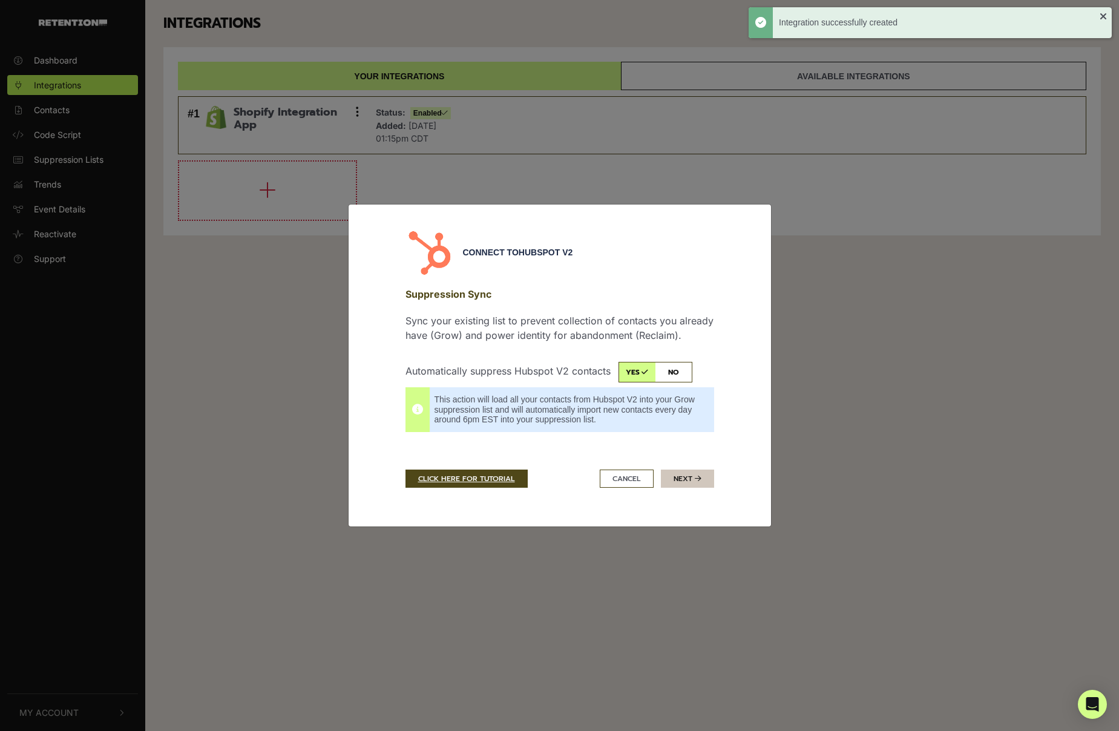
click at [682, 478] on button "Next" at bounding box center [687, 479] width 53 height 18
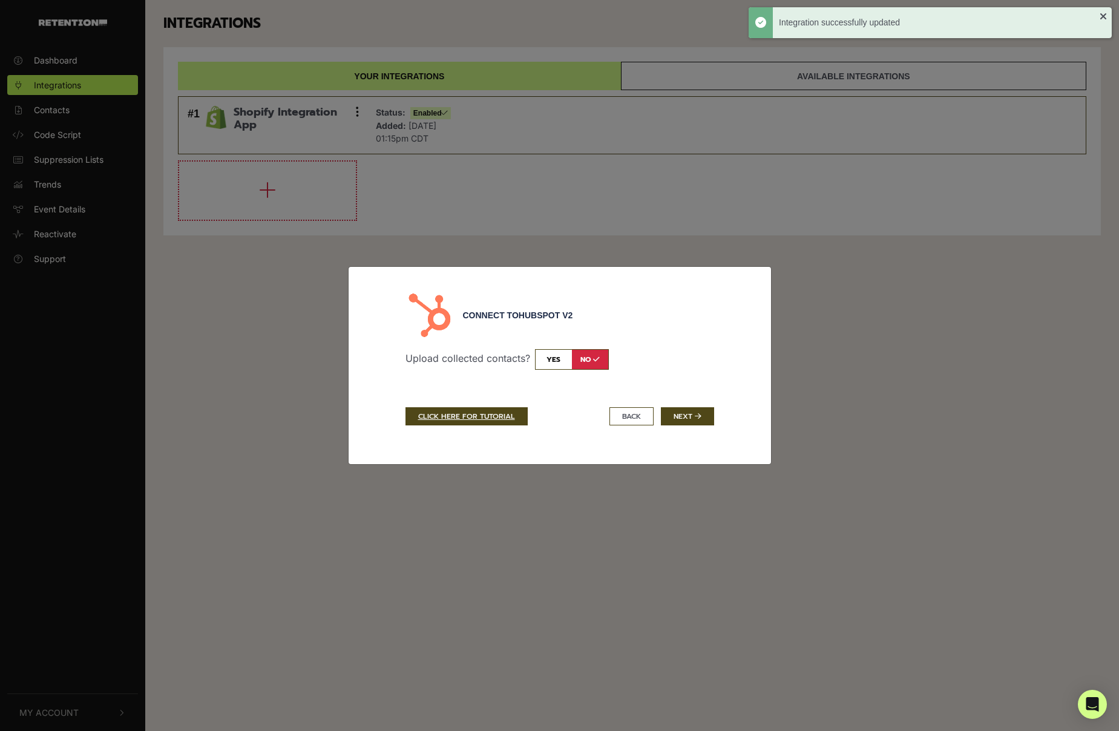
click at [557, 355] on input "checkbox" at bounding box center [572, 359] width 74 height 21
checkbox input "true"
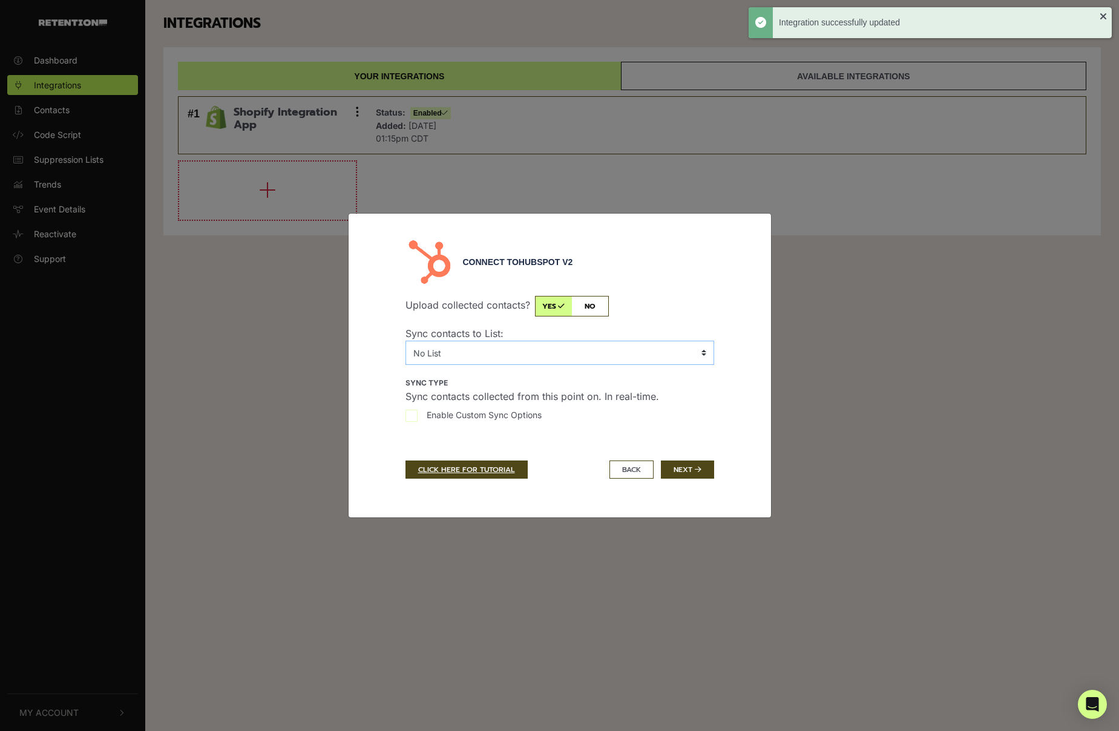
click at [542, 354] on select "No List (Sales) 2023 (March) AIP Giveaway - Consumer (Sales) 2023 (March) AIP G…" at bounding box center [559, 353] width 309 height 24
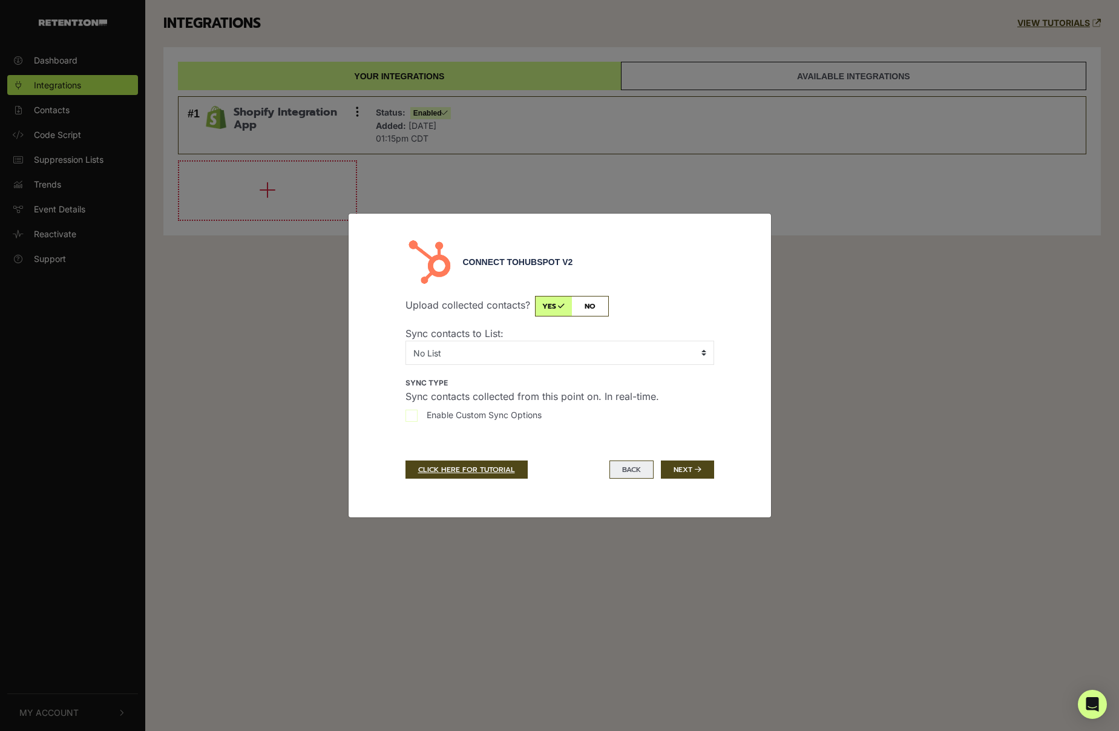
click at [641, 462] on button "BACK" at bounding box center [631, 470] width 44 height 18
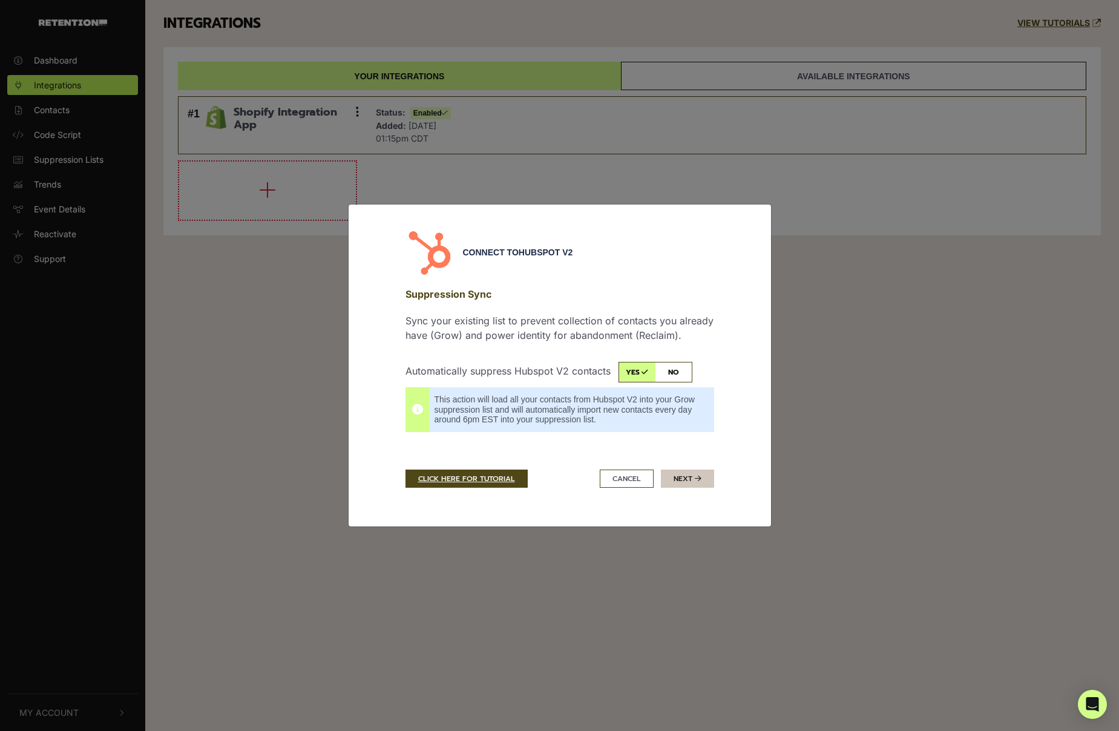
click at [693, 480] on button "Next" at bounding box center [687, 479] width 53 height 18
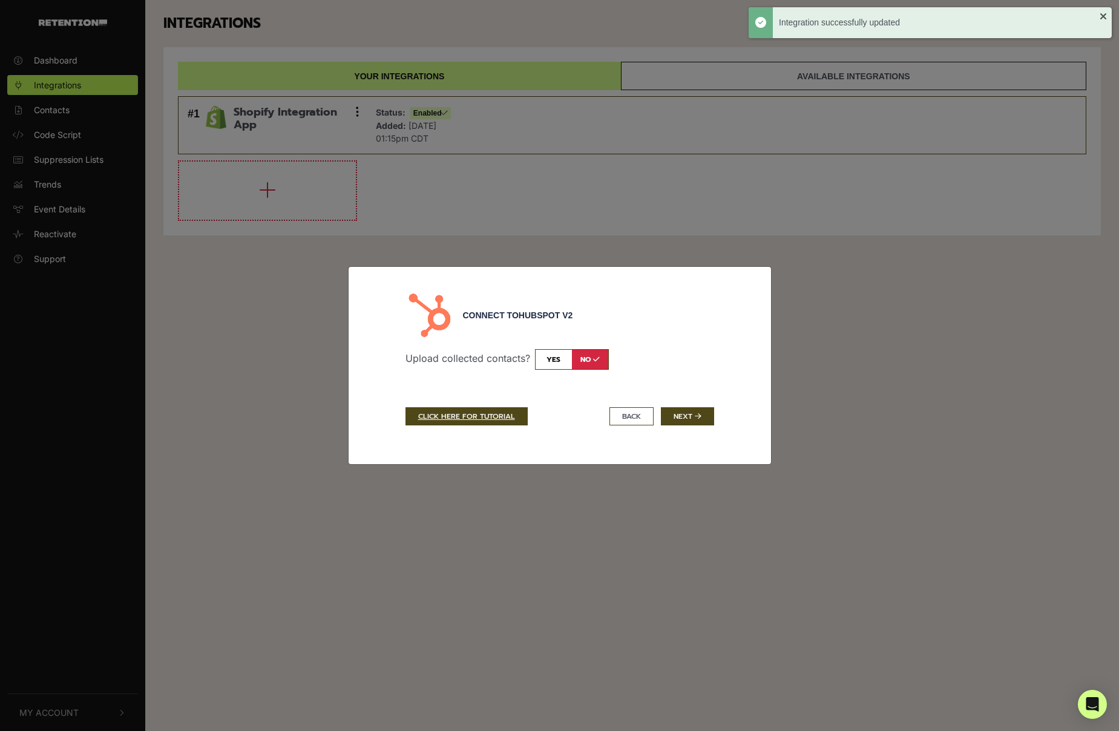
click at [551, 367] on input "checkbox" at bounding box center [572, 359] width 74 height 21
checkbox input "true"
click at [686, 418] on button "Next" at bounding box center [687, 416] width 53 height 18
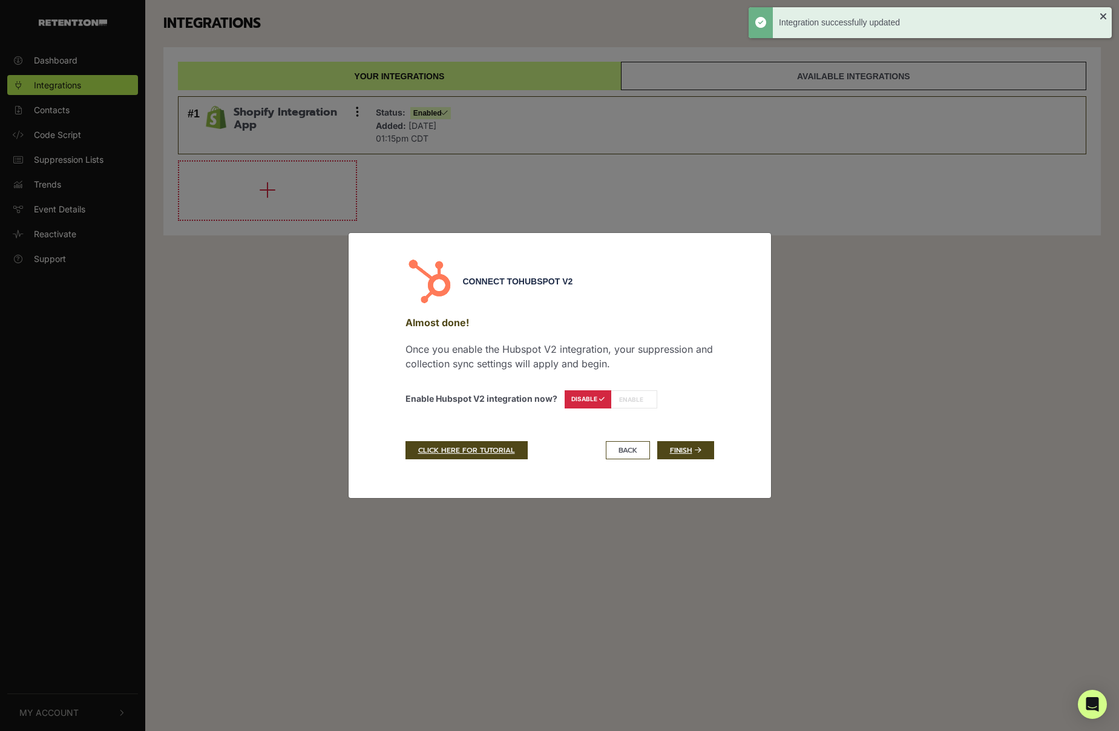
click at [627, 439] on div "Connect to Hubspot V2 Almost done! Once you enable the Hubspot V2 integration, …" at bounding box center [559, 365] width 327 height 217
click at [627, 446] on button "BACK" at bounding box center [628, 450] width 44 height 18
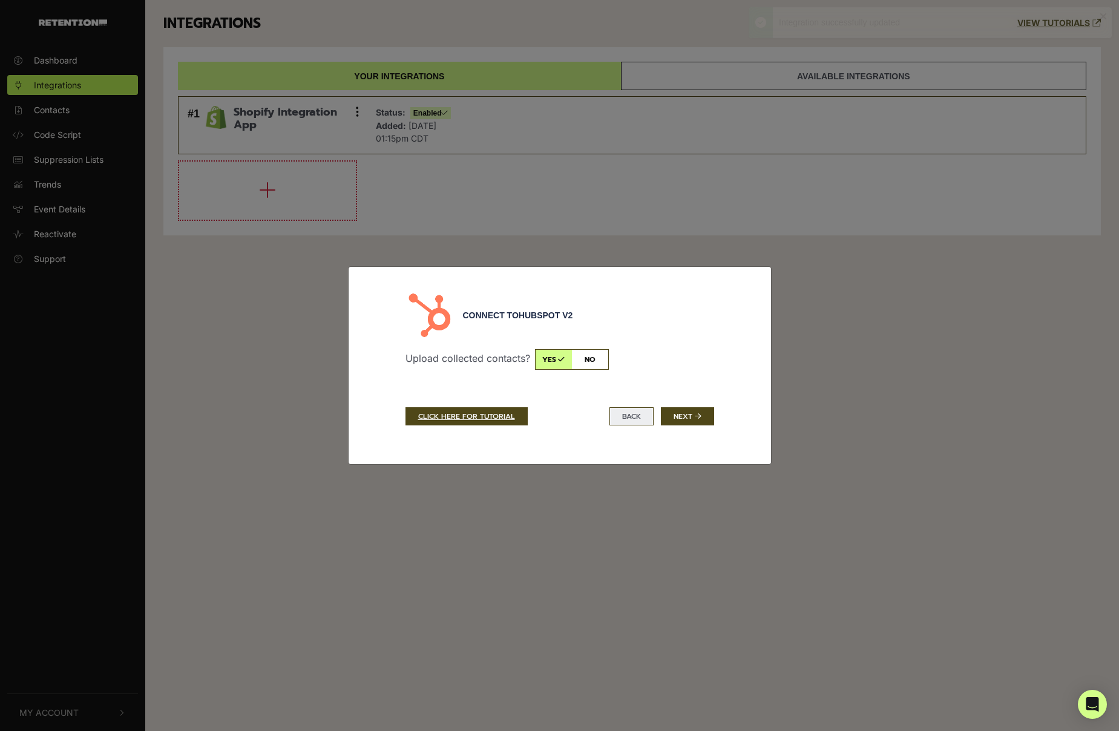
click at [626, 417] on button "BACK" at bounding box center [631, 416] width 44 height 18
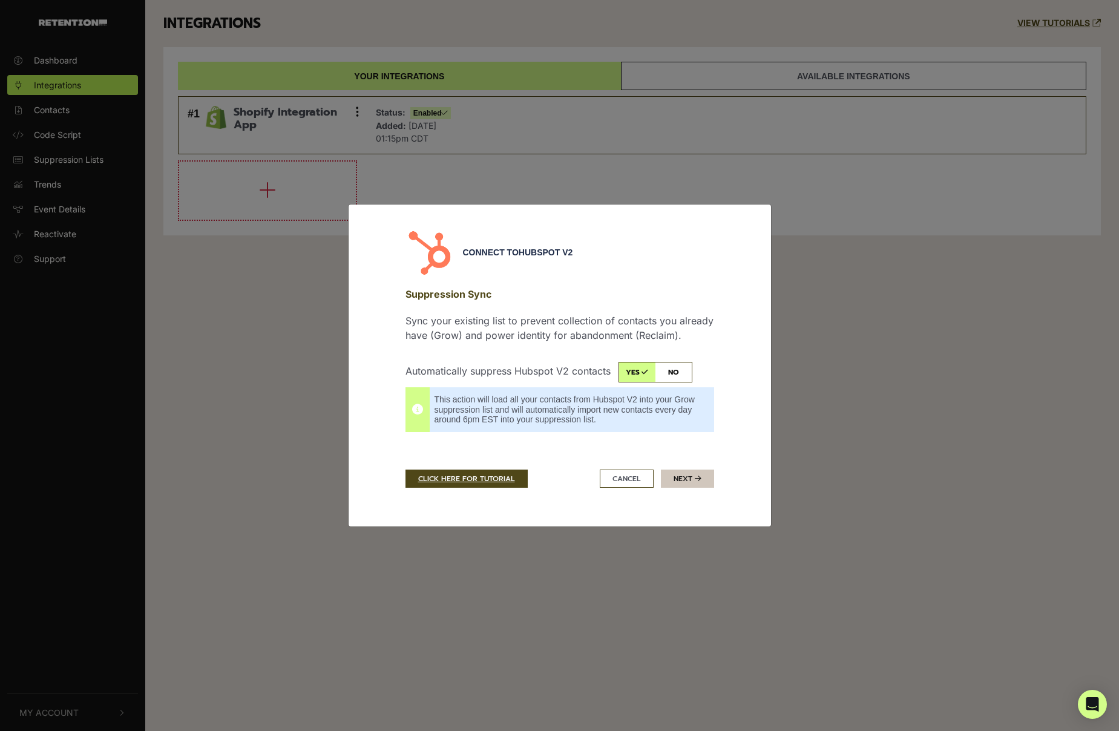
click at [686, 477] on button "Next" at bounding box center [687, 479] width 53 height 18
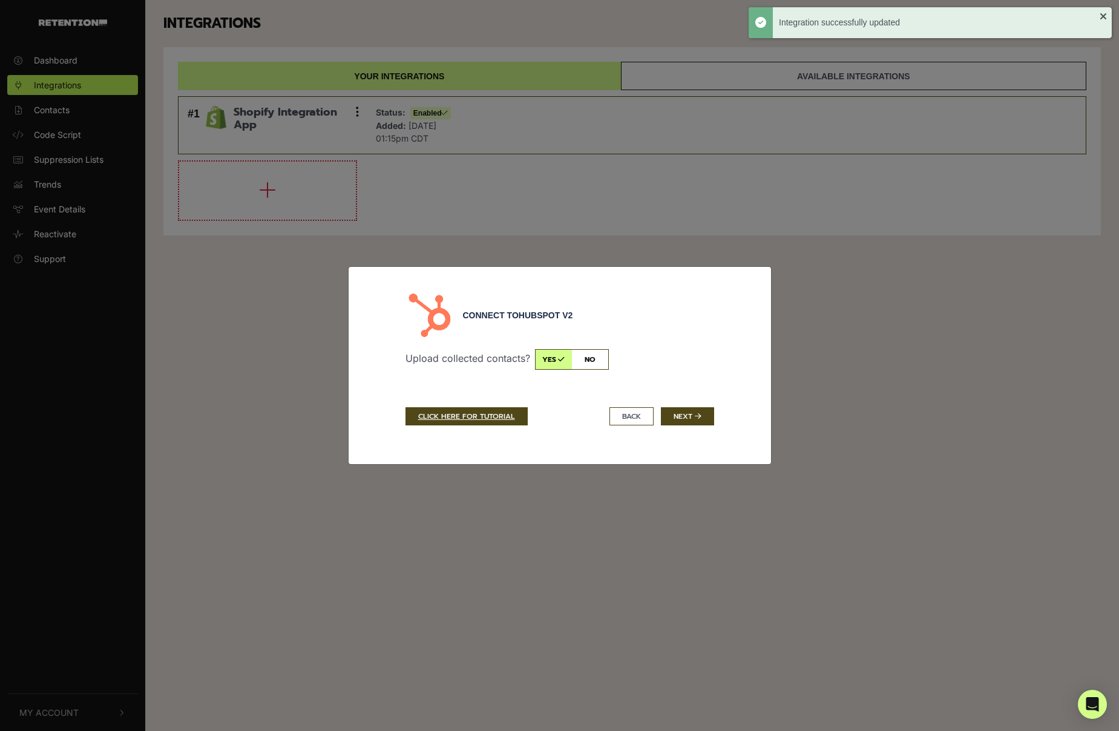
click at [593, 364] on input "checkbox" at bounding box center [572, 359] width 74 height 21
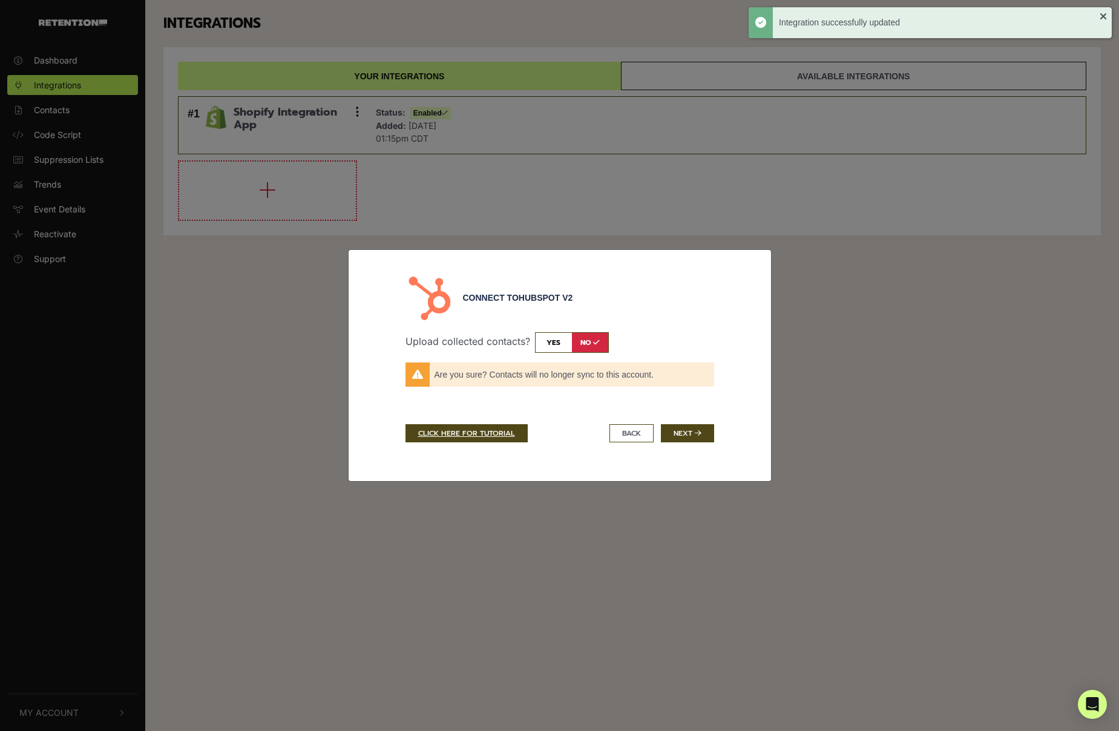
click at [560, 341] on input "checkbox" at bounding box center [572, 342] width 74 height 21
checkbox input "true"
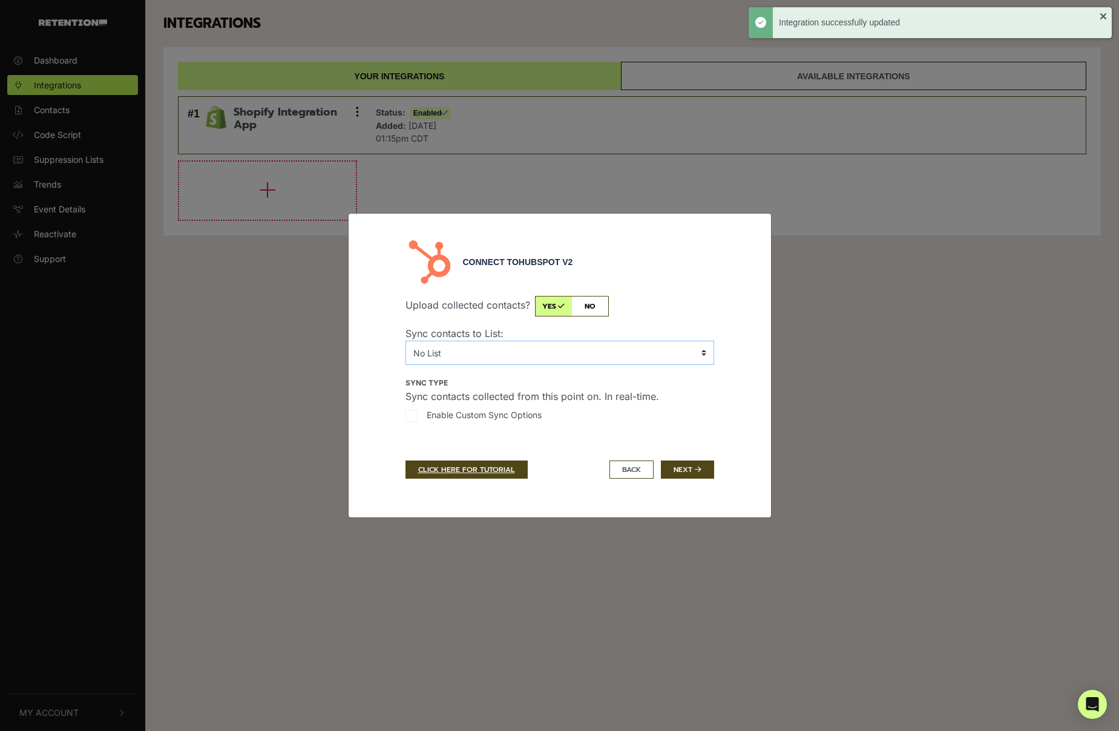
click at [556, 350] on select "No List (Sales) 2023 (March) AIP Giveaway - Consumer (Sales) 2023 (March) AIP G…" at bounding box center [559, 353] width 309 height 24
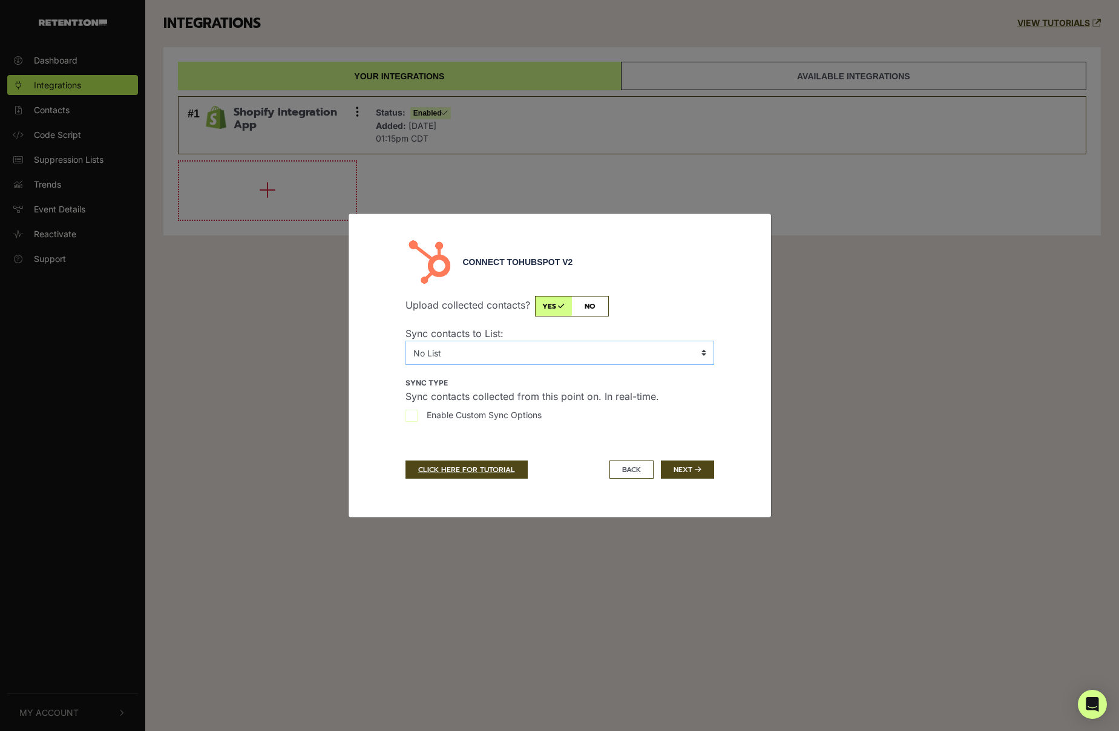
select select "15307,DD - Retention.com"
click at [408, 415] on input "Enable Custom Sync Options" at bounding box center [411, 416] width 12 height 12
checkbox input "true"
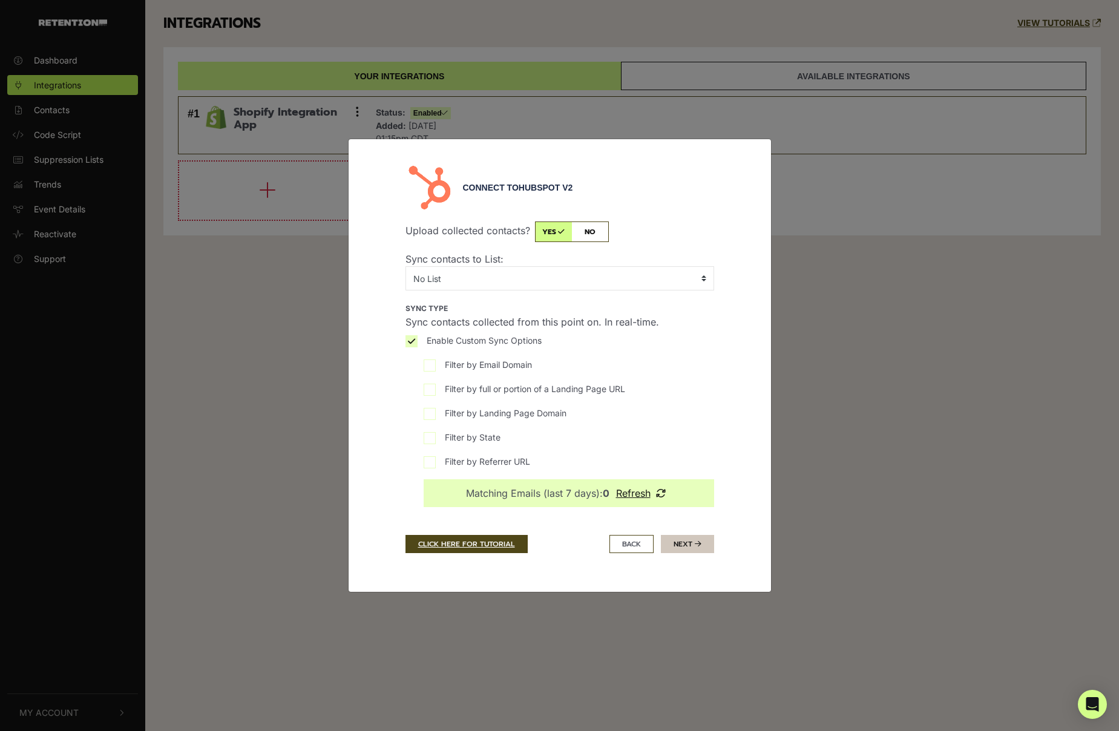
click at [683, 547] on button "Next" at bounding box center [687, 544] width 53 height 18
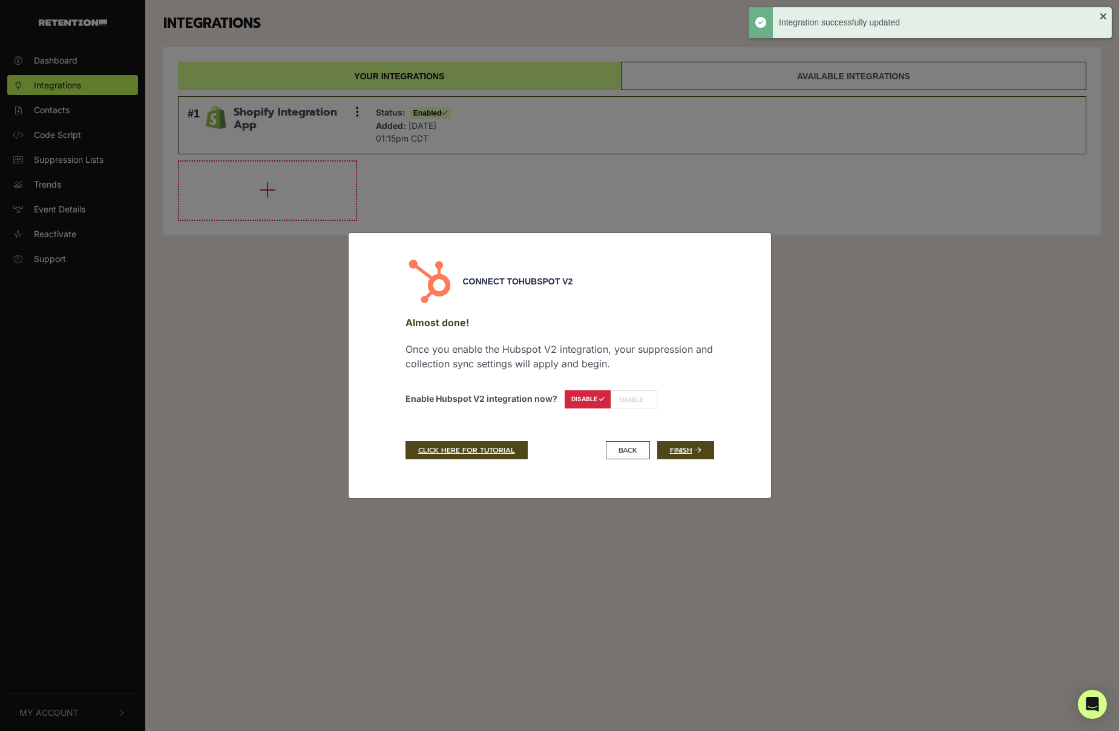
click at [633, 401] on label "ENABLE" at bounding box center [634, 399] width 47 height 18
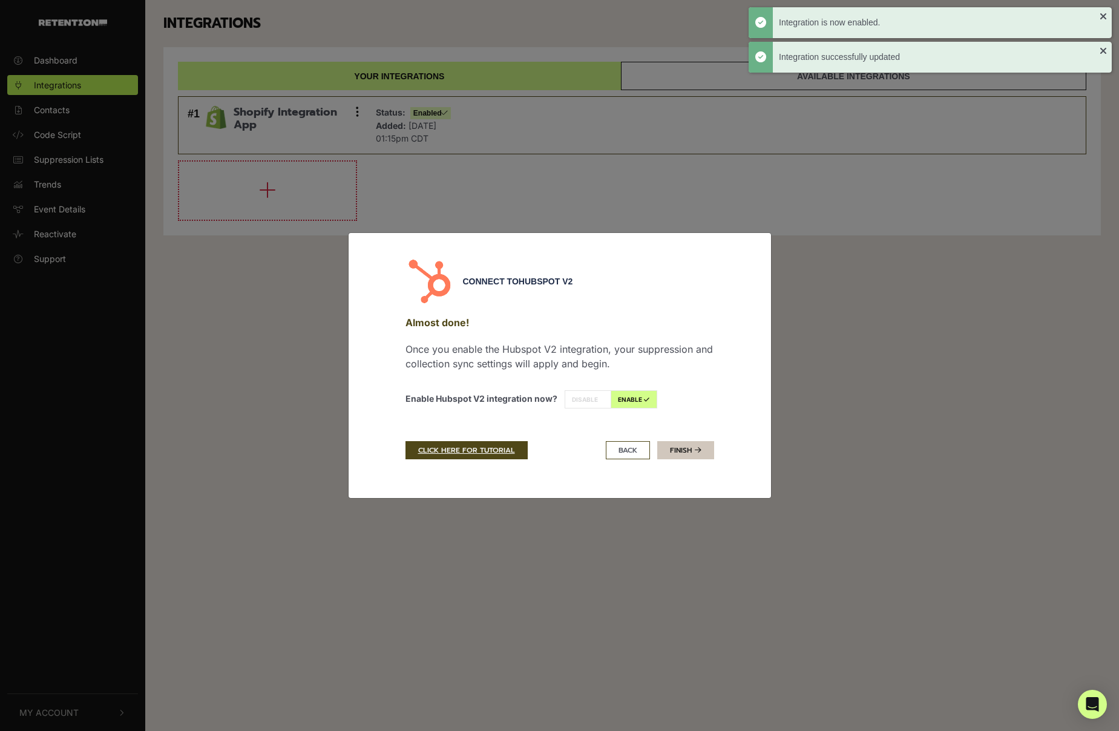
click at [687, 452] on link "Finish" at bounding box center [685, 450] width 57 height 18
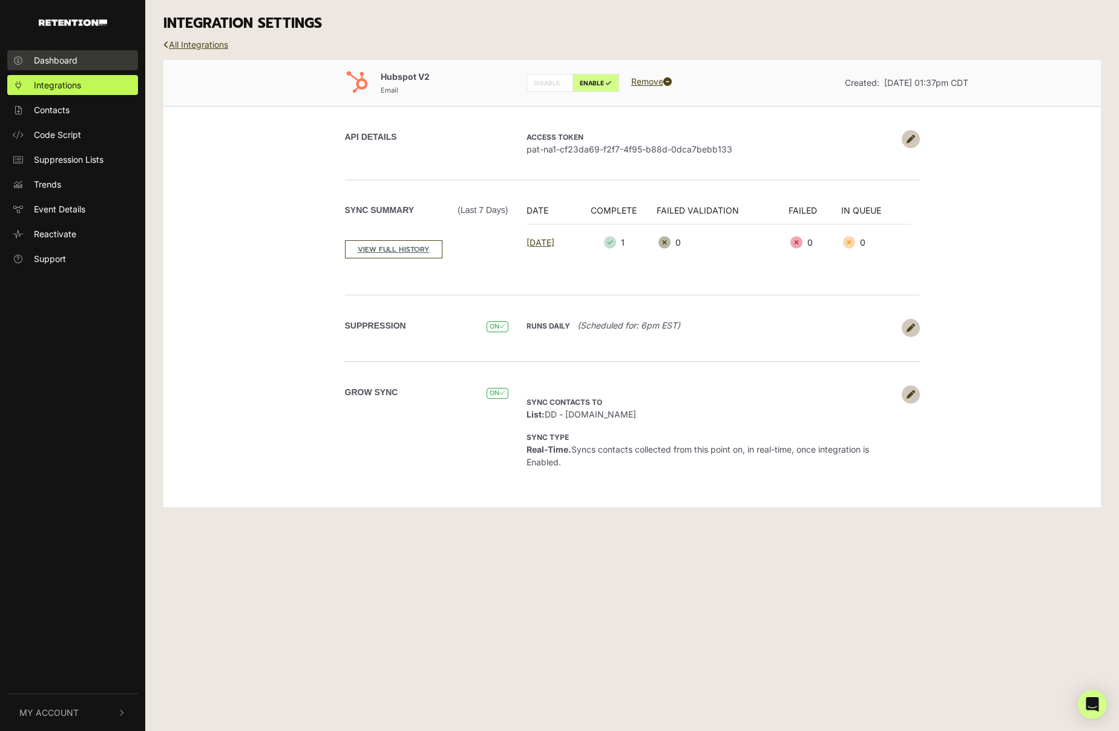
click at [52, 60] on span "Dashboard" at bounding box center [56, 60] width 44 height 13
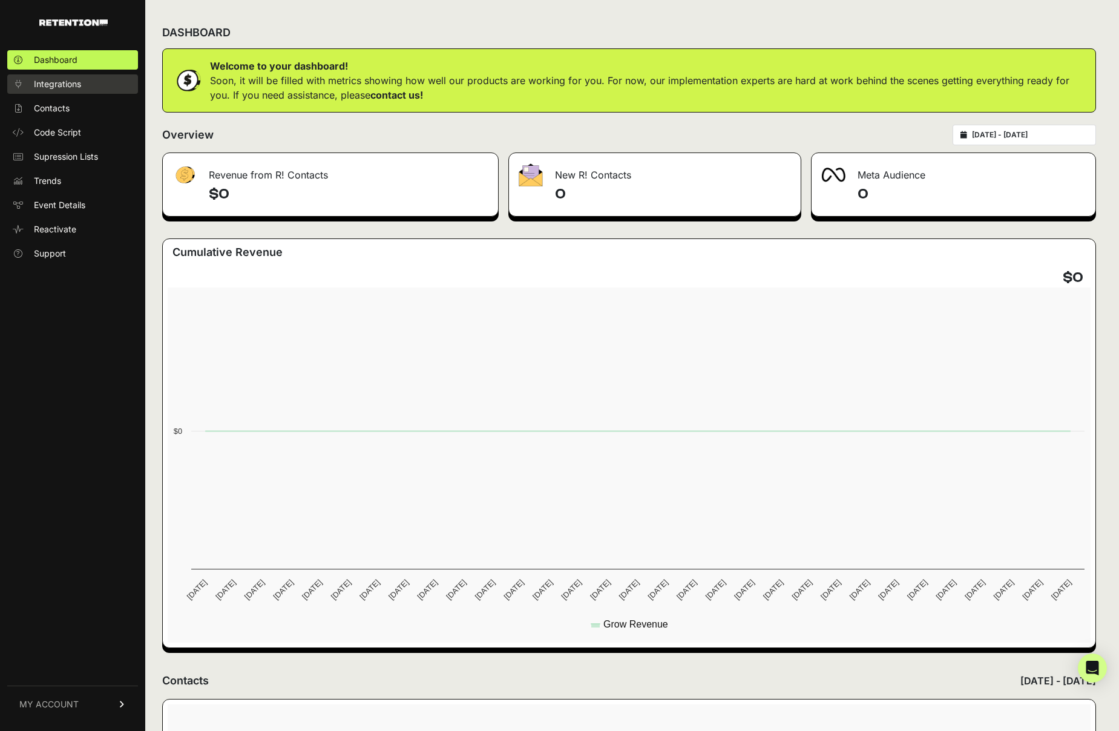
click at [53, 79] on span "Integrations" at bounding box center [57, 84] width 47 height 12
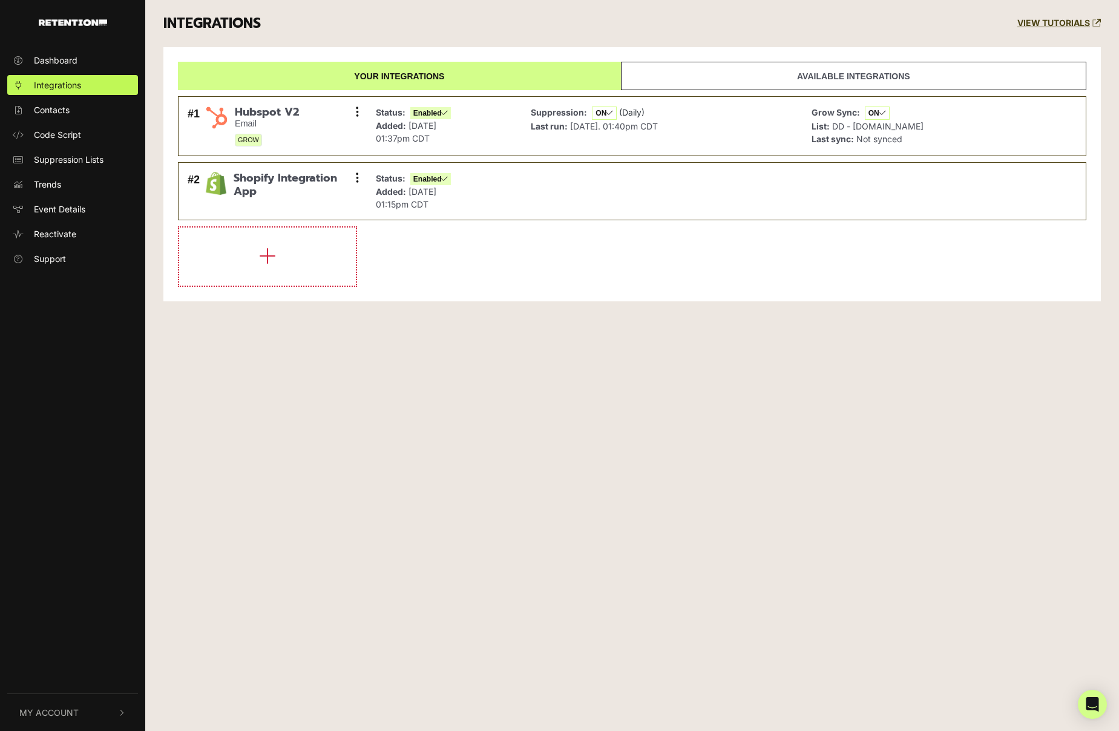
click at [725, 73] on link "Available integrations" at bounding box center [853, 76] width 465 height 28
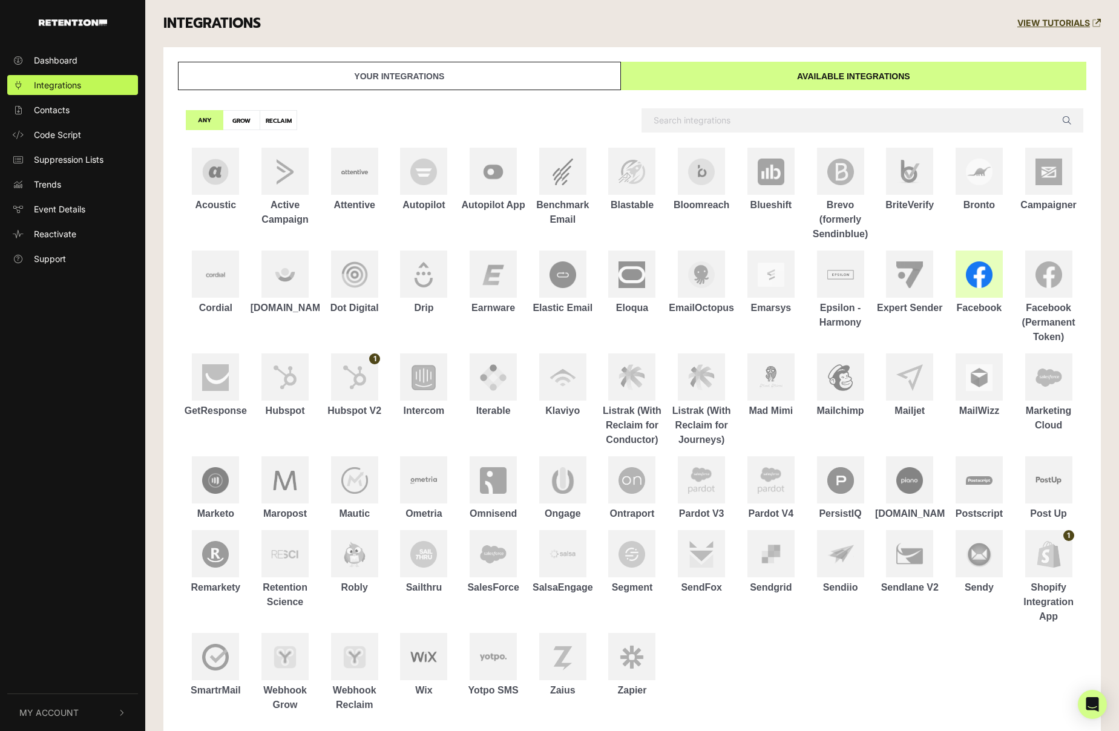
click at [991, 269] on img at bounding box center [979, 274] width 27 height 27
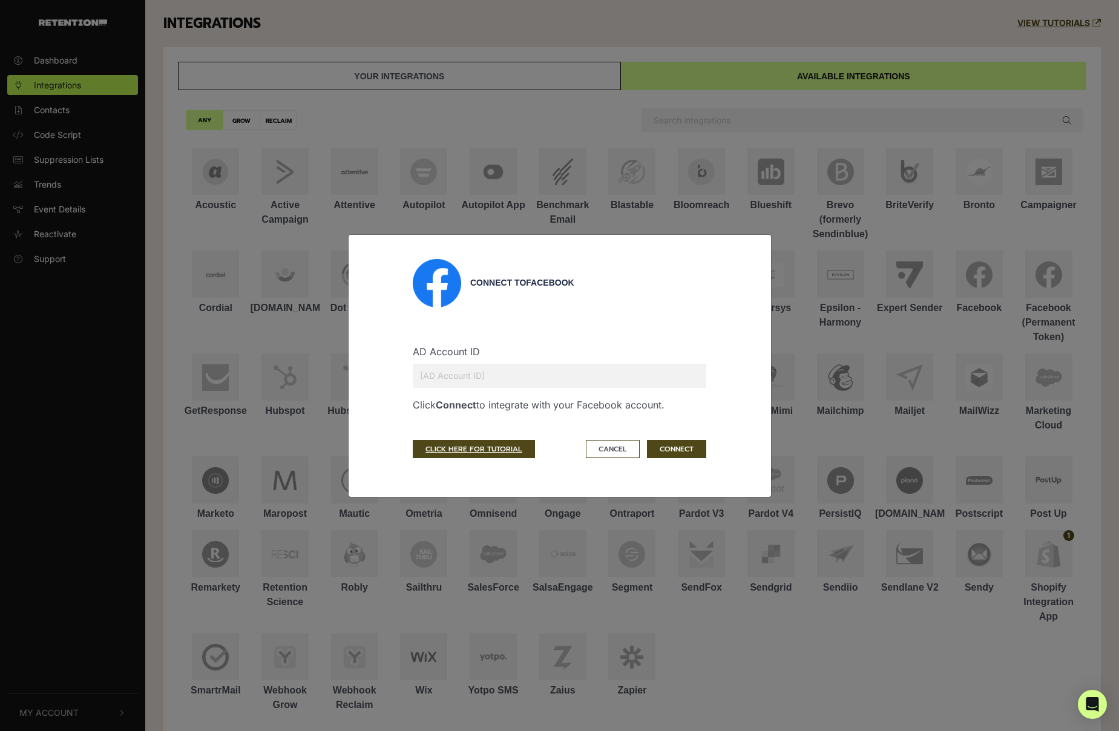
click at [456, 381] on input "text" at bounding box center [559, 376] width 293 height 24
paste input "10151364080576144"
type input "10151364080576144"
click at [687, 444] on button "CONNECT" at bounding box center [676, 449] width 59 height 18
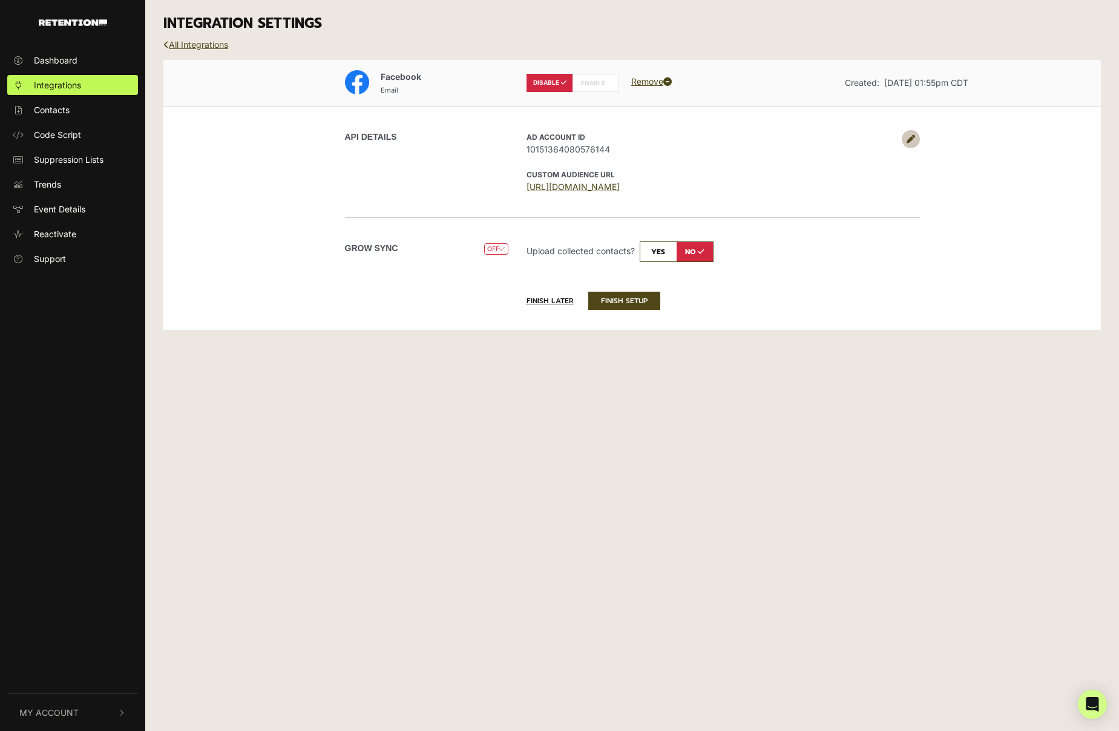
click at [600, 78] on label "ENABLE" at bounding box center [595, 83] width 47 height 18
radio input "false"
radio input "true"
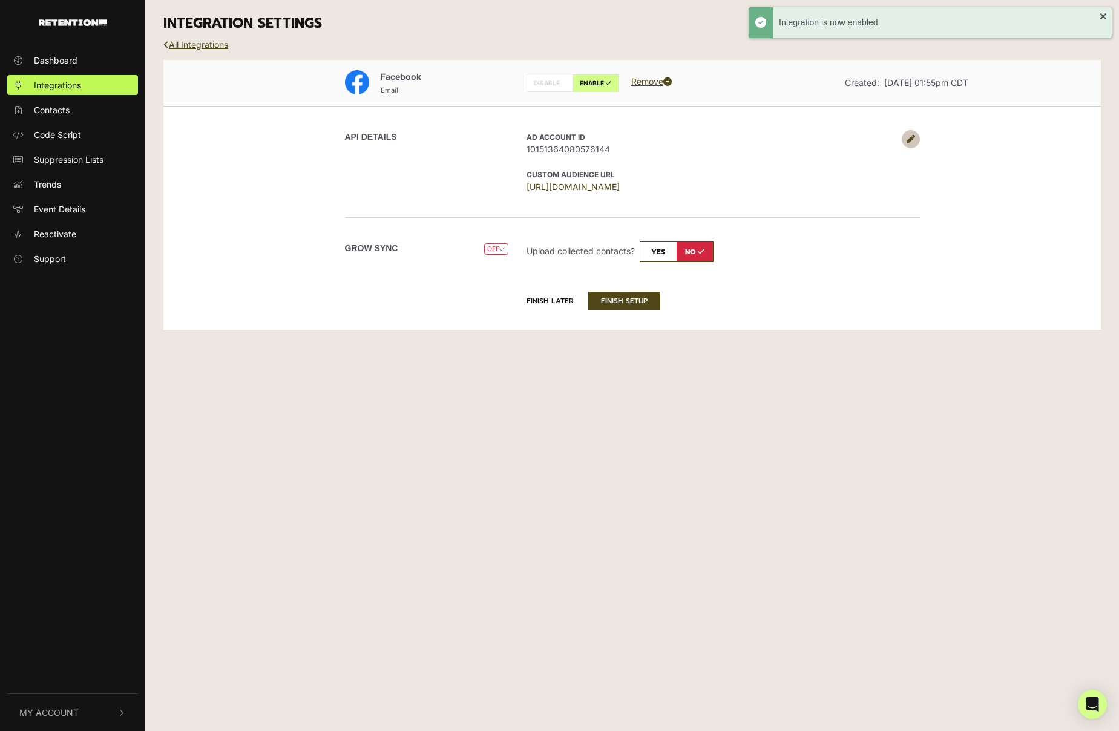
click at [657, 251] on input "checkbox" at bounding box center [677, 251] width 74 height 21
checkbox input "true"
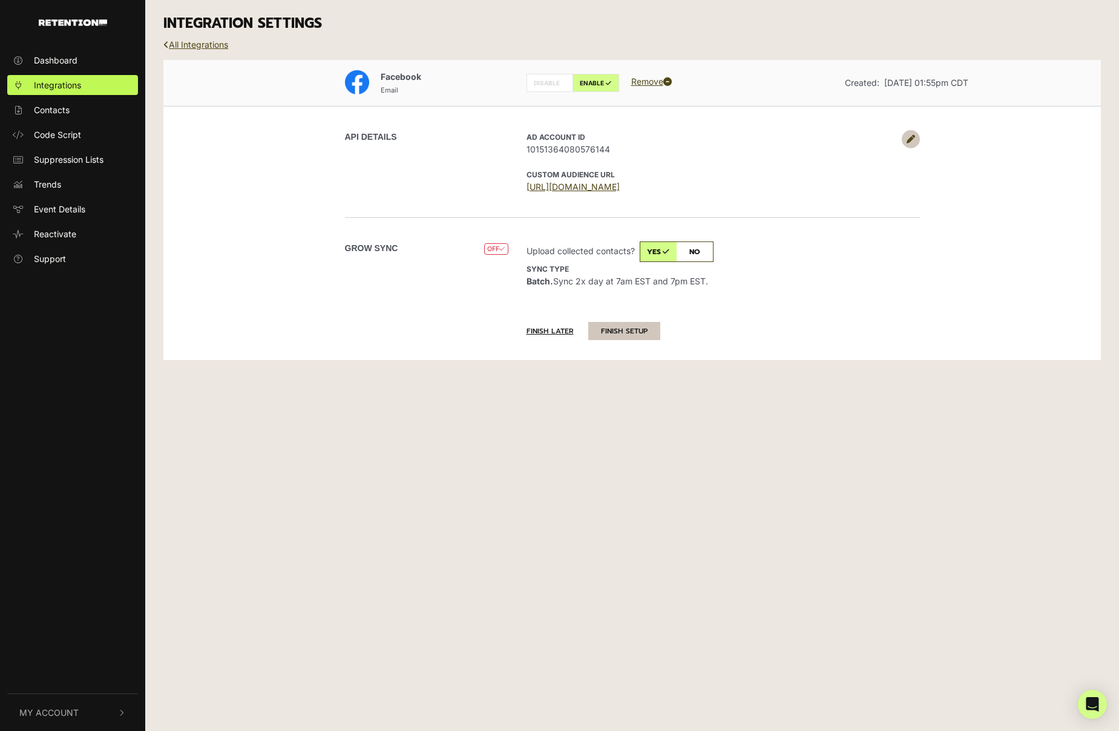
click at [629, 331] on button "FINISH SETUP" at bounding box center [624, 331] width 72 height 18
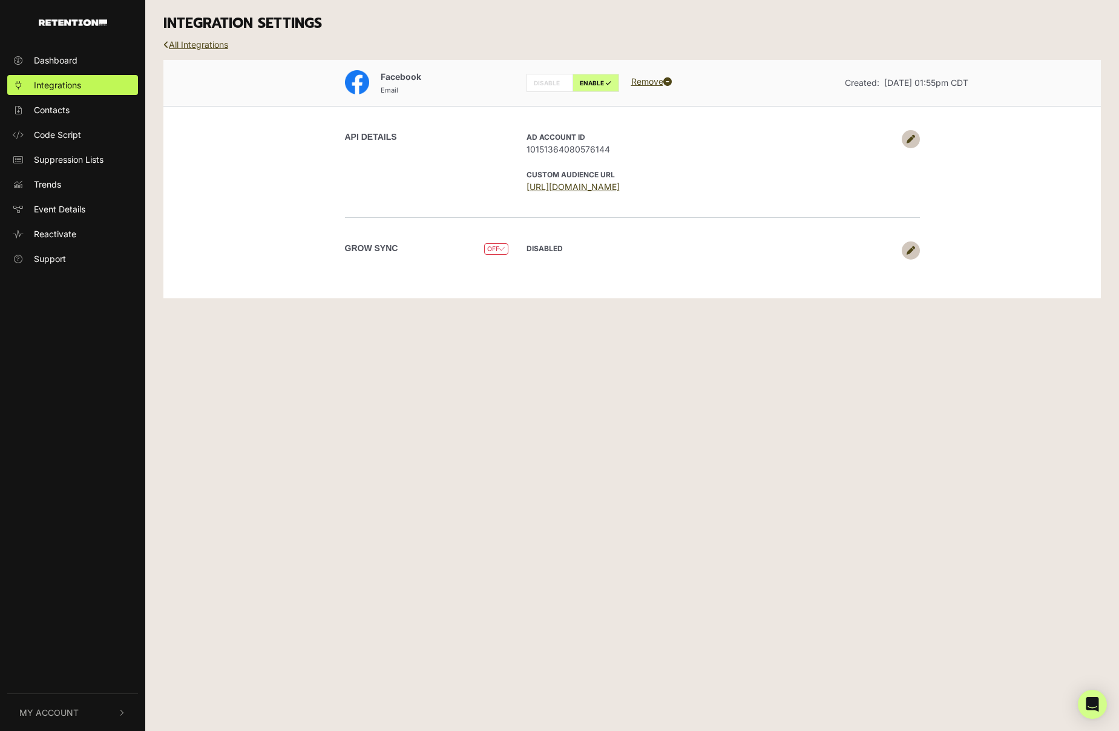
click at [910, 247] on icon at bounding box center [910, 250] width 8 height 8
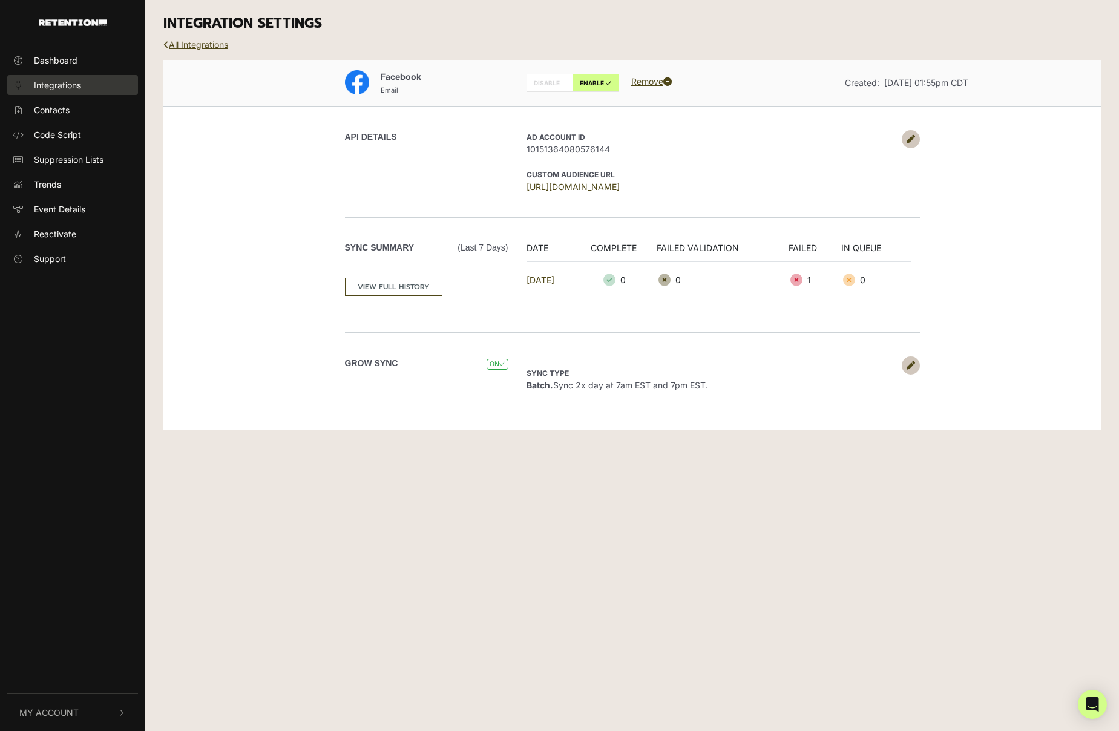
click at [71, 82] on span "Integrations" at bounding box center [57, 85] width 47 height 13
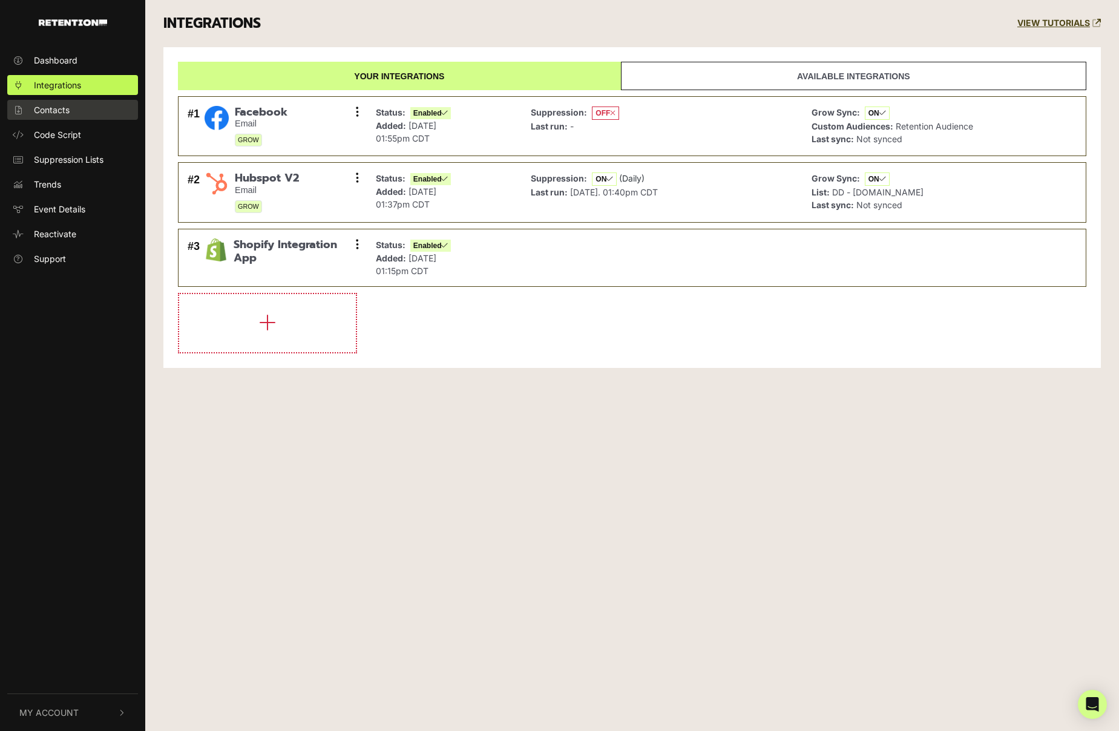
click at [57, 116] on span "Contacts" at bounding box center [52, 109] width 36 height 13
